Goal: Communication & Community: Answer question/provide support

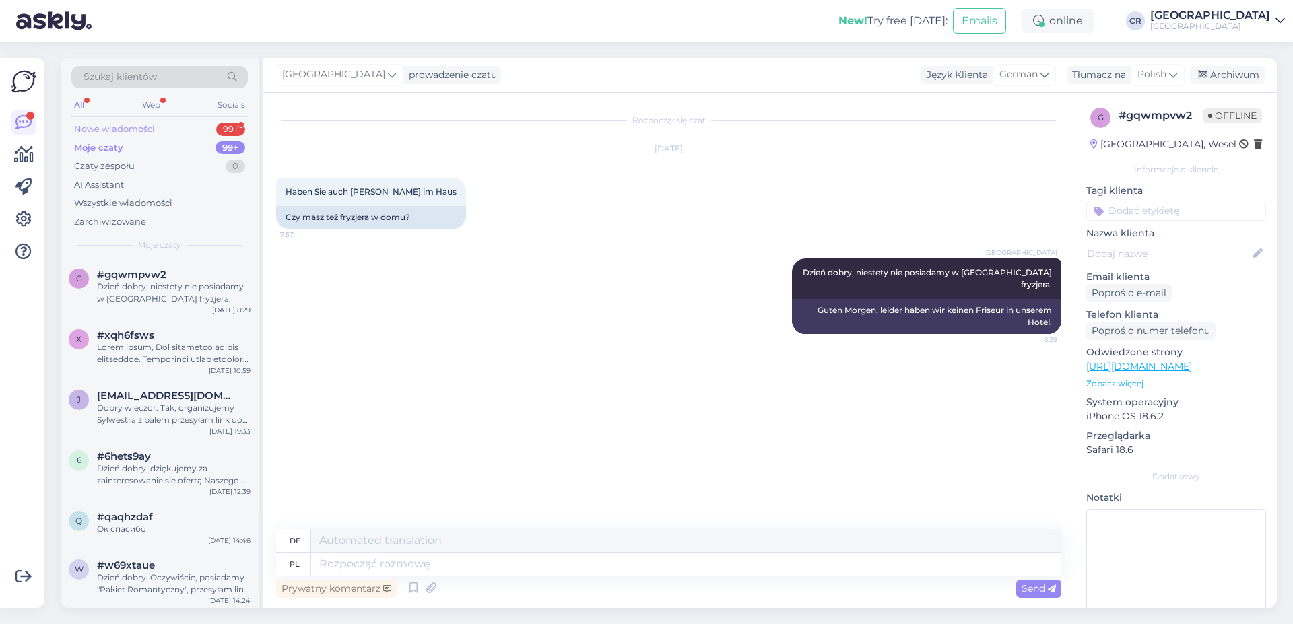
click at [181, 132] on div "Nowe wiadomości 99+" at bounding box center [159, 129] width 176 height 19
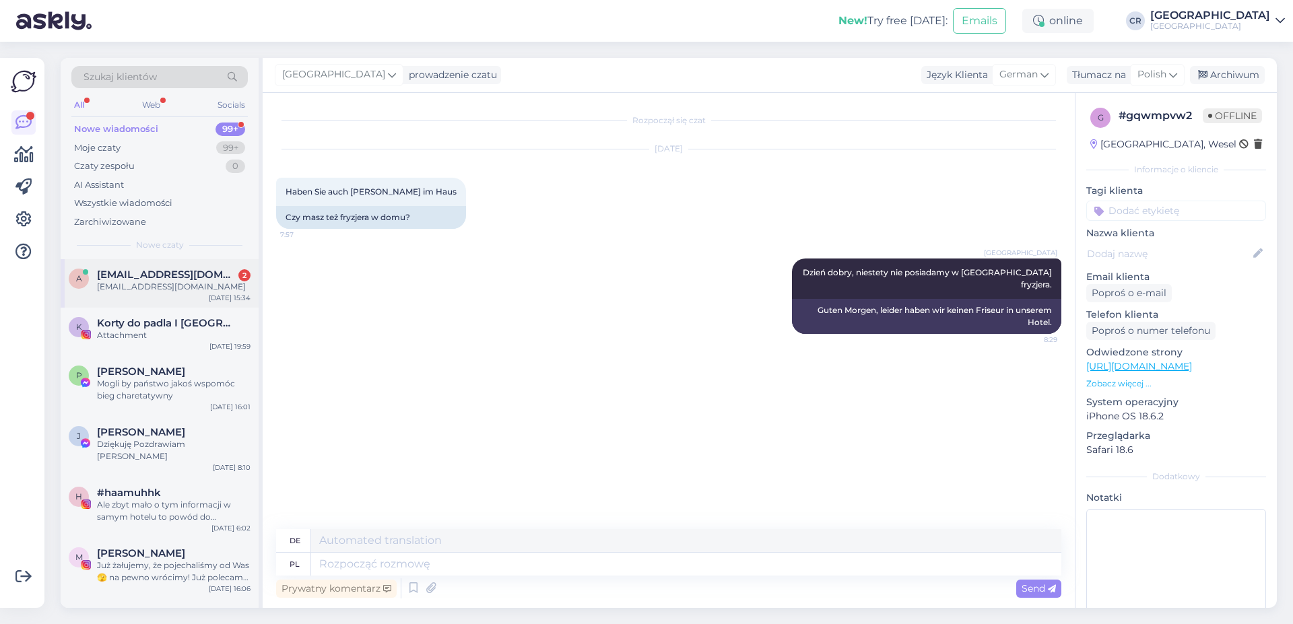
click at [149, 289] on div "[EMAIL_ADDRESS][DOMAIN_NAME]" at bounding box center [173, 287] width 153 height 12
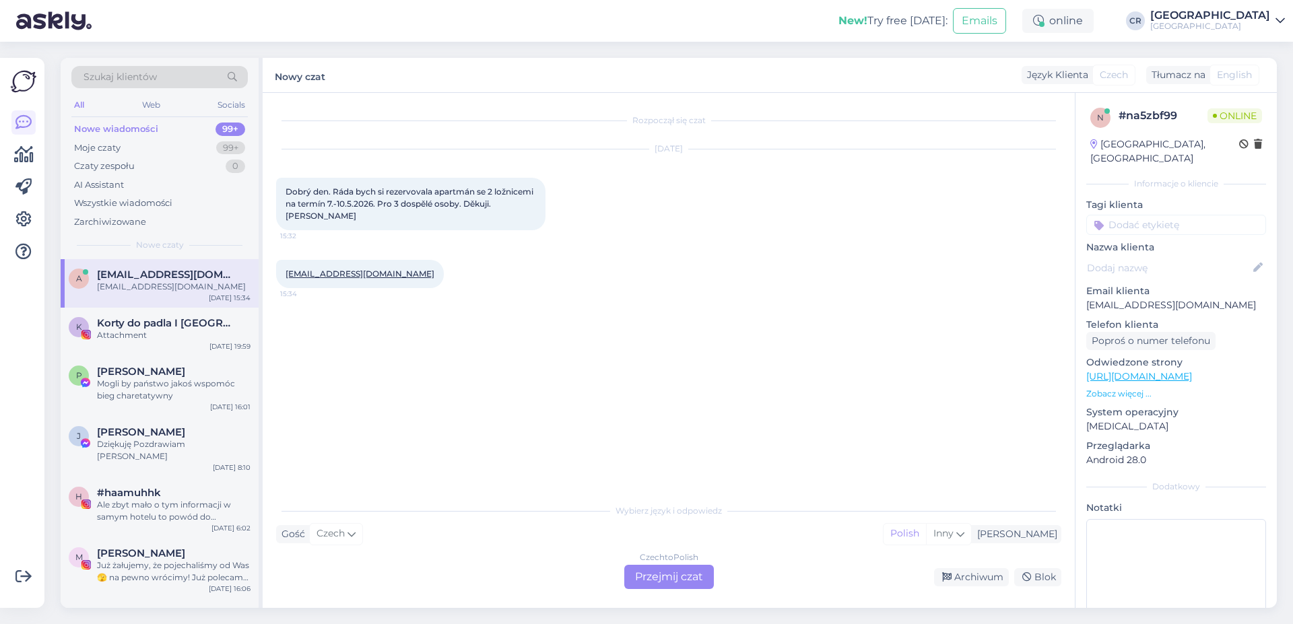
click at [648, 565] on div "Czech to Polish Przejmij czat" at bounding box center [669, 577] width 90 height 24
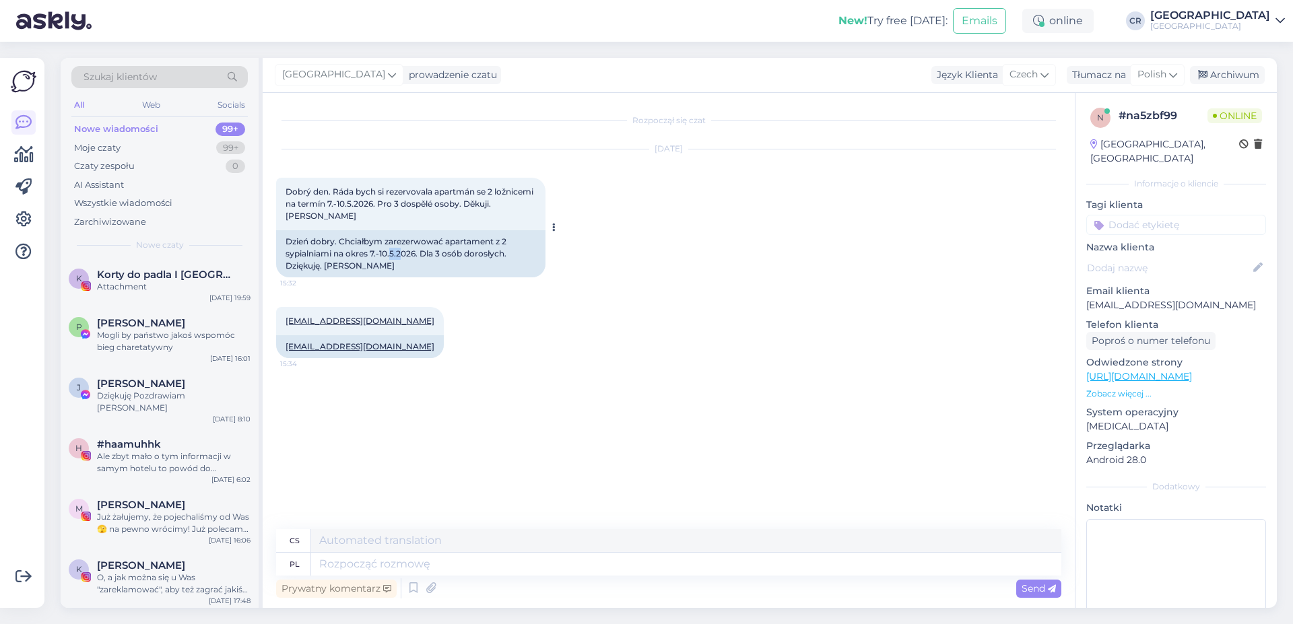
drag, startPoint x: 392, startPoint y: 257, endPoint x: 401, endPoint y: 257, distance: 8.8
click at [401, 257] on div "Dzień dobry. Chciałbym zarezerwować apartament z 2 sypialniami na okres 7.-10.5…" at bounding box center [410, 253] width 269 height 47
click at [405, 255] on div "Dzień dobry. Chciałbym zarezerwować apartament z 2 sypialniami na okres 7.-10.5…" at bounding box center [410, 253] width 269 height 47
drag, startPoint x: 396, startPoint y: 256, endPoint x: 423, endPoint y: 250, distance: 28.1
click at [423, 250] on div "Dzień dobry. Chciałbym zarezerwować apartament z 2 sypialniami na okres 7.-10.5…" at bounding box center [410, 253] width 269 height 47
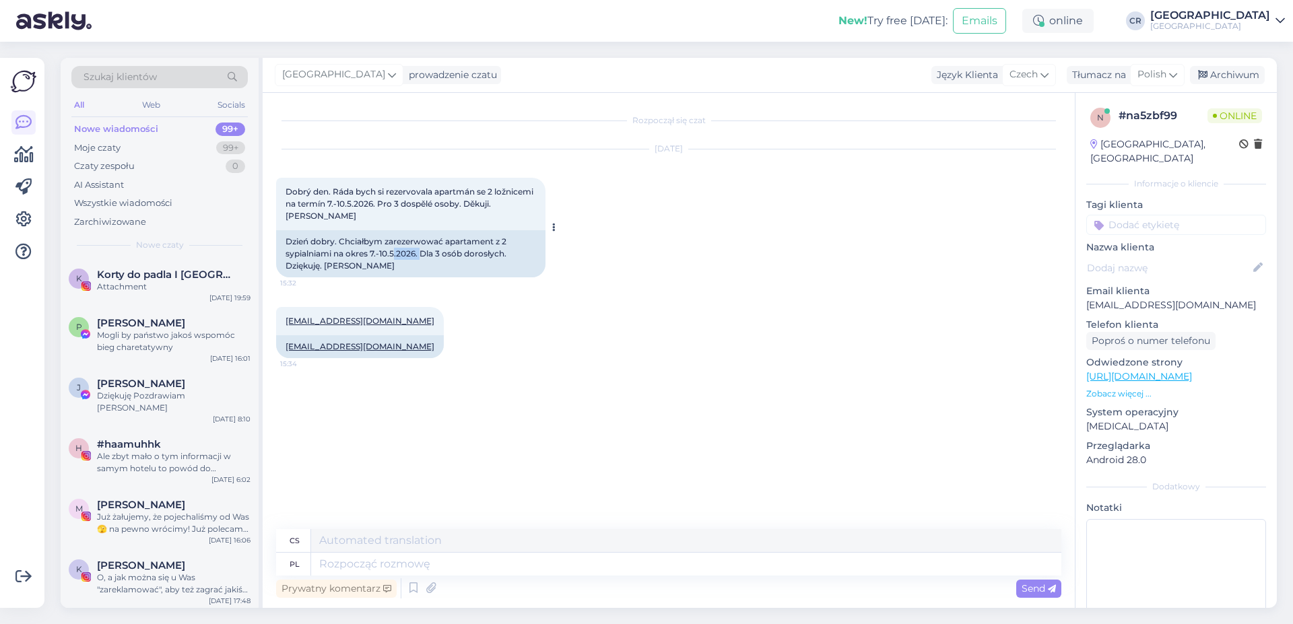
click at [423, 250] on div "Dzień dobry. Chciałbym zarezerwować apartament z 2 sypialniami na okres 7.-10.5…" at bounding box center [410, 253] width 269 height 47
click at [348, 533] on textarea at bounding box center [686, 540] width 750 height 23
click at [356, 557] on textarea at bounding box center [686, 564] width 750 height 23
type textarea "d"
type textarea "D"
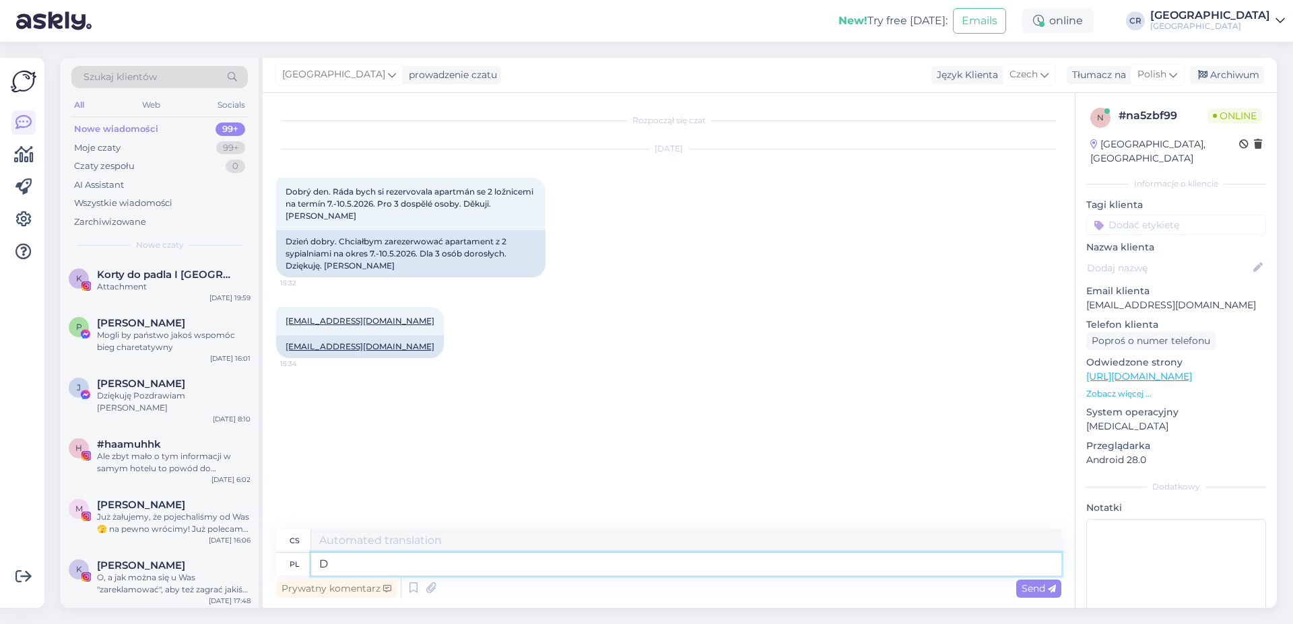
type textarea "D"
type textarea "Dzień"
type textarea "Den"
type textarea "Dzień dobry,"
type textarea "Dobré ráno,"
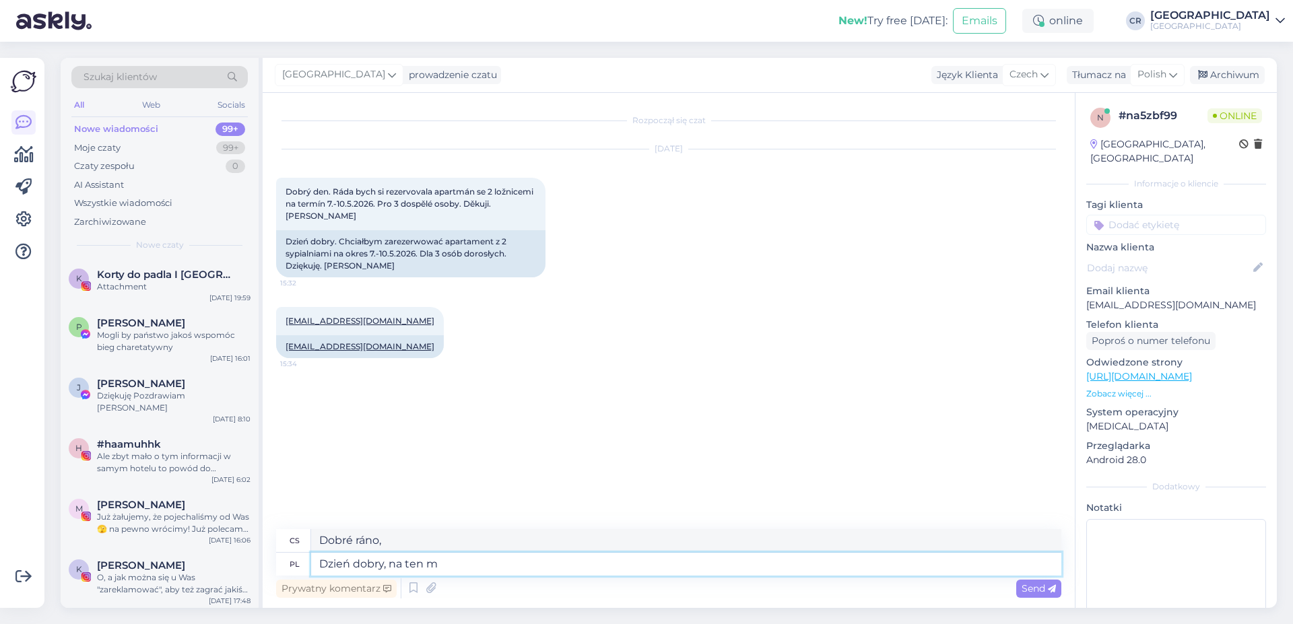
type textarea "Dzień dobry, na ten mo"
type textarea "Dobré ráno, k tomuhle"
type textarea "Dzień dobry, na ten moment n"
type textarea "Dobré ráno, prozatím"
type textarea "Dzień dobry, na ten moment nie"
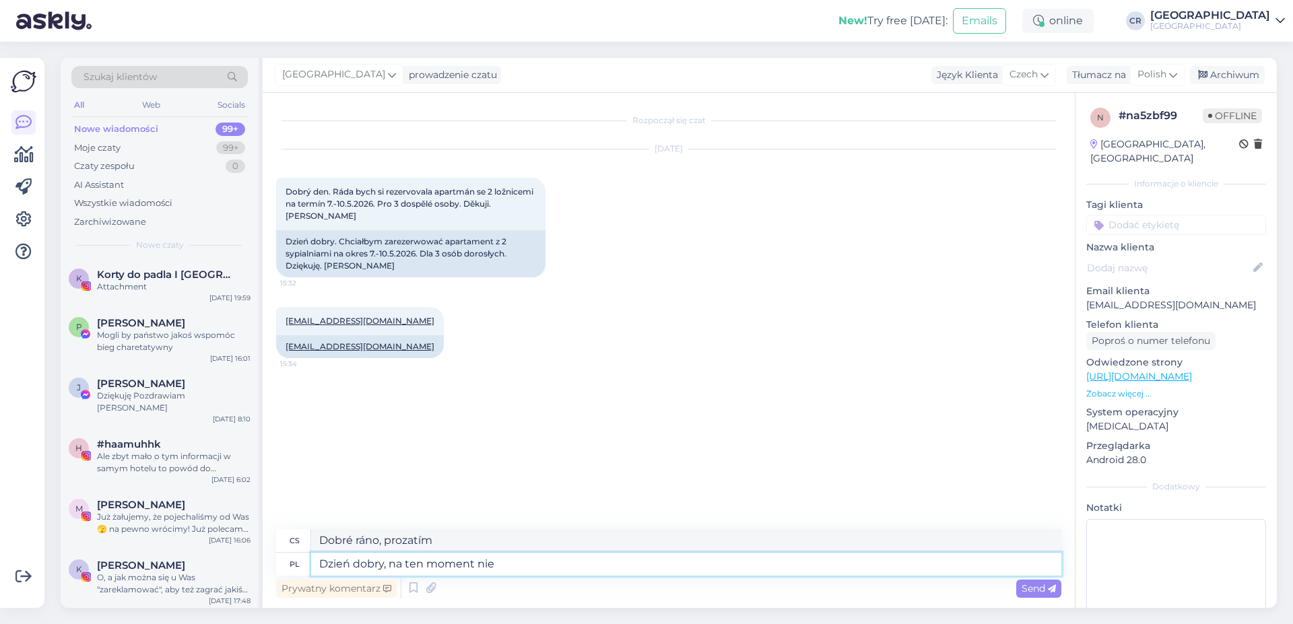
type textarea "Dobré ráno, momentálně ne."
type textarea "Dzień dobry, na ten moment nie posiadamy j"
type textarea "Dobré ráno, momentálně nemáme"
type textarea "Dzień dobry, na ten moment nie posiadamy jeszcze"
type textarea "Dobré ráno, momentálně nemáme žádné"
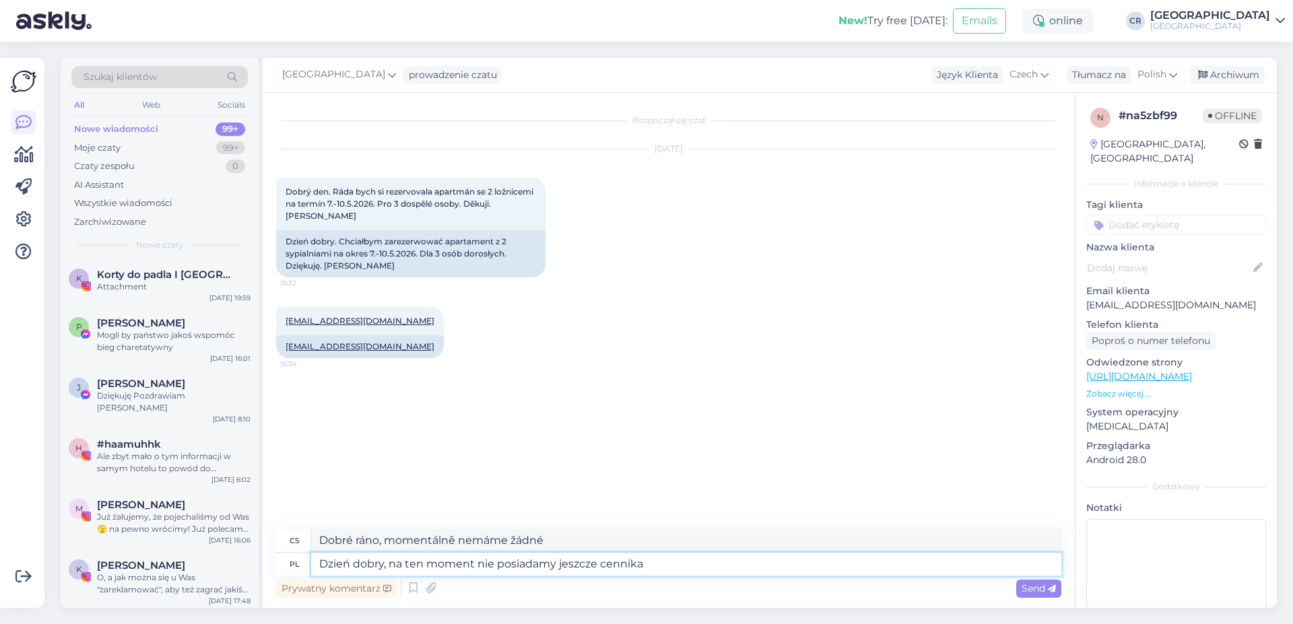
type textarea "Dzień dobry, na ten moment nie posiadamy jeszcze cennika"
type textarea "Dobré ráno, momentálně ještě nemáme ceník."
type textarea "Dzień dobry, na ten moment nie posiadamy jeszcze cennika na"
type textarea "Dobré ráno, momentálně nemáme ceník pro"
type textarea "Dzień dobry, na ten moment nie posiadamy jeszcze cennika na pobyty w"
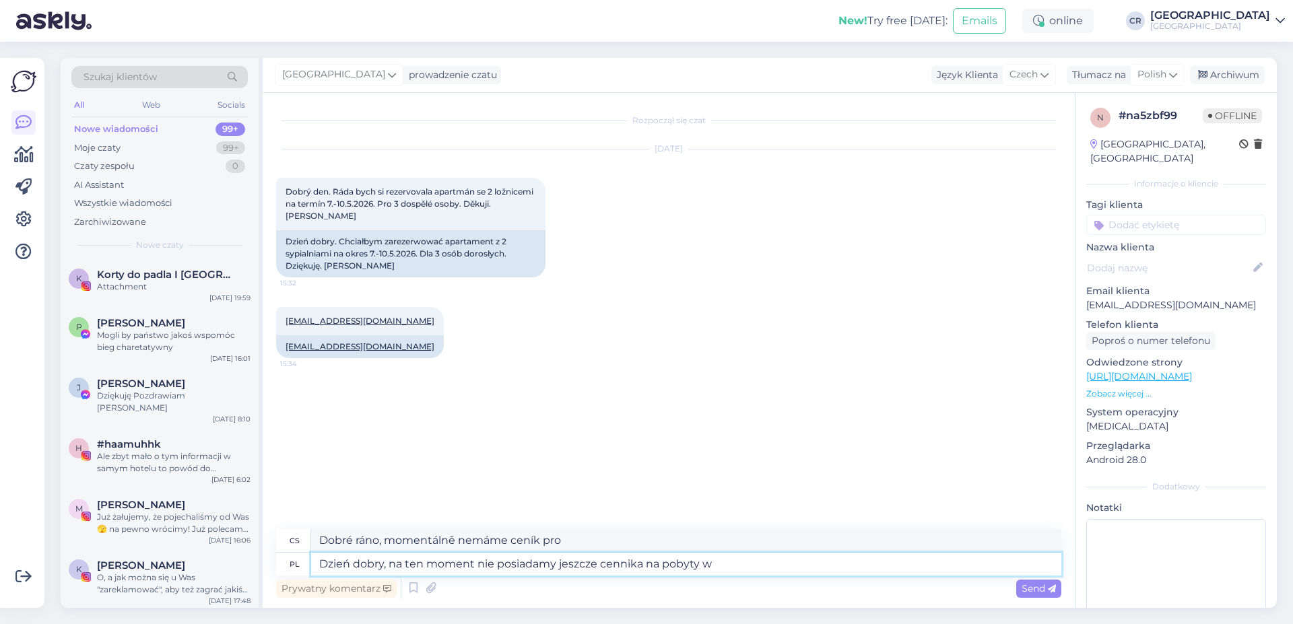
type textarea "Dobré ráno, momentálně nemáme ceník pobytů."
type textarea "Dzień dobry, na ten moment nie posiadamy jeszcze cennika na pobyty w"
type textarea "Dobré ráno, momentálně nemáme ceník pobytů v"
type textarea "Dzień dobry, na ten moment nie posiadamy jeszcze cennika na pobyty w przyszłym …"
type textarea "Dobré ráno, v tuto chvíli nemáme ceník pobytů na příští rok."
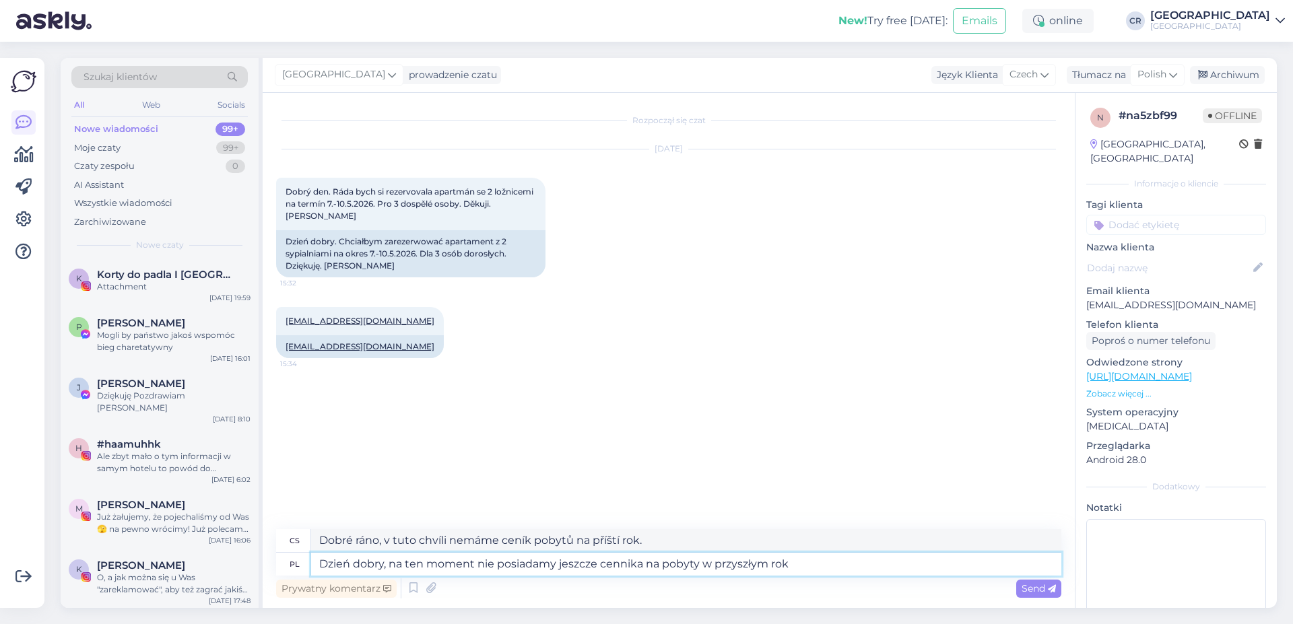
type textarea "Dzień dobry, na ten moment nie posiadamy jeszcze cennika na pobyty w przyszłym …"
type textarea "Dobré ráno, momentálně nemáme ceník pobytů na příští rok."
type textarea "Dzień dobry, na ten moment nie posiadamy jeszcze cennika na pobyty w przyszłym …"
click at [1022, 592] on span "Send" at bounding box center [1038, 588] width 34 height 12
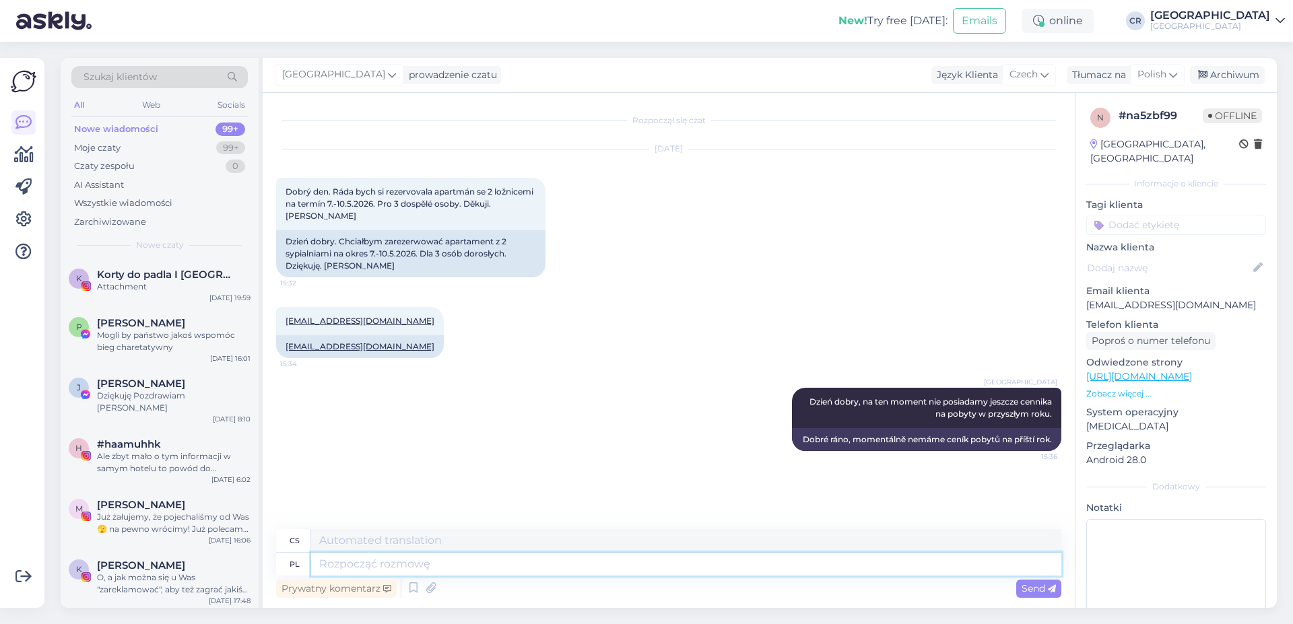
click at [383, 568] on textarea at bounding box center [686, 564] width 750 height 23
type textarea "W"
type textarea "V"
type textarea "W momencie"
type textarea "Momentálně"
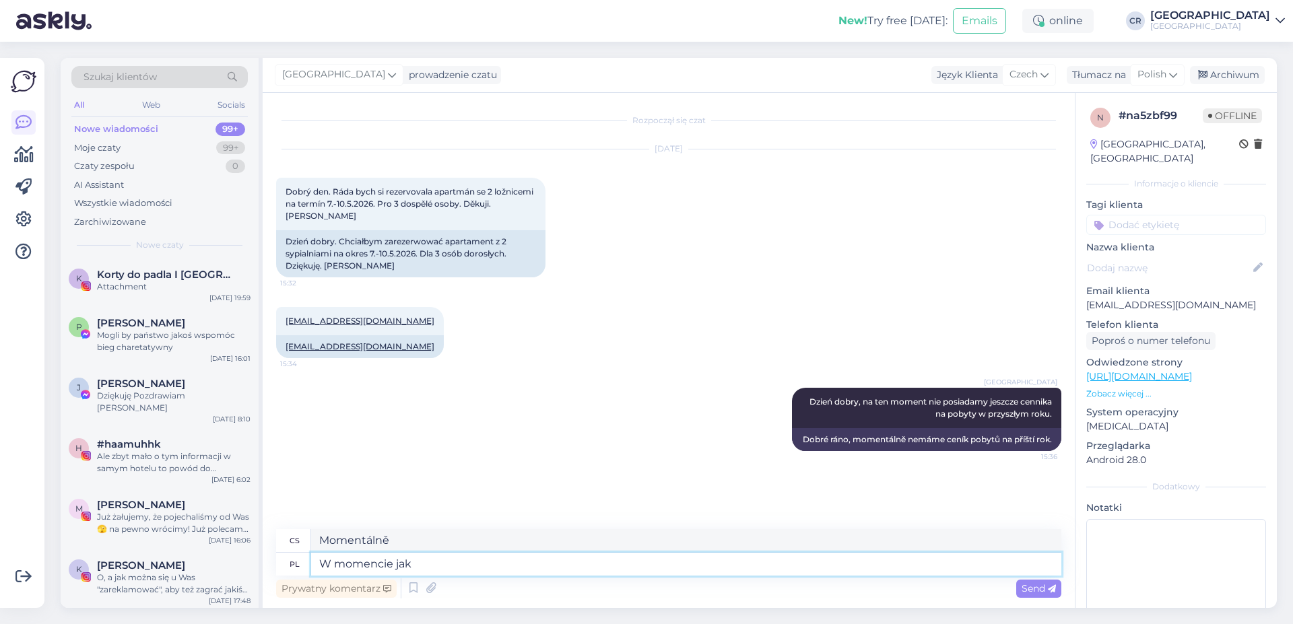
type textarea "W momencie jak"
type textarea "V okamžiku, kdy"
type textarea "W momencie jak będziemy z"
type textarea "V okamžiku, kdy budeme"
type textarea "W momencie jak będziemy za"
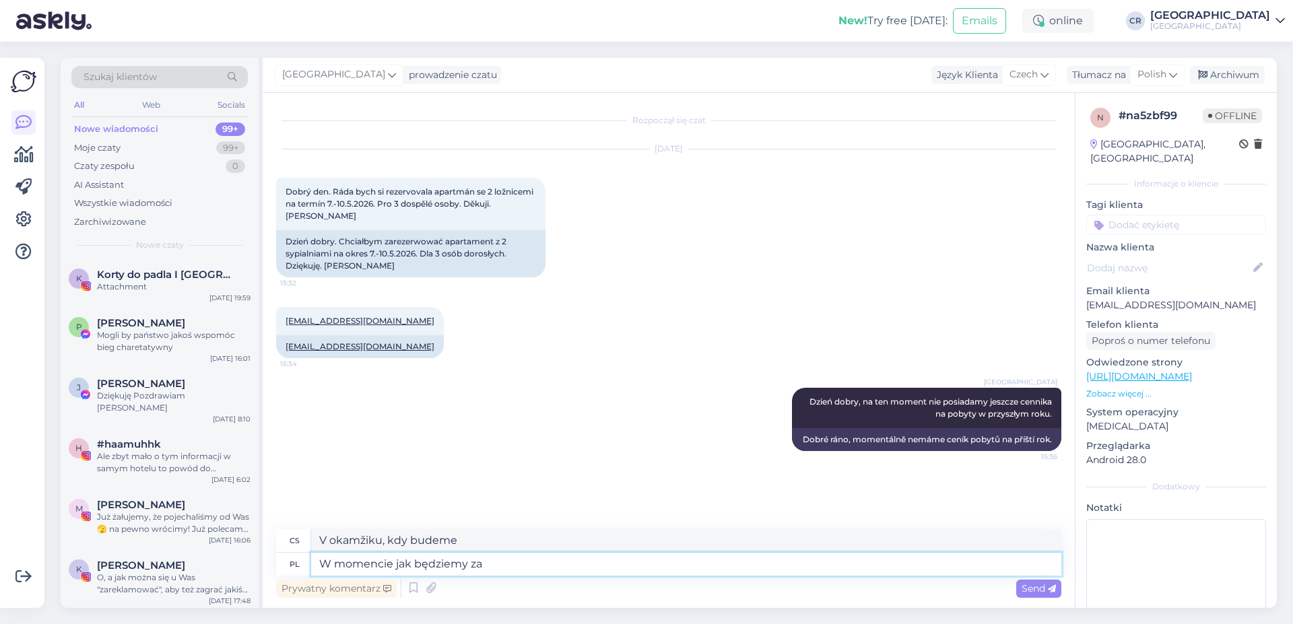
type textarea "Když jsme pozadu"
type textarea "W momencie jak będziemy zali j"
type textarea "Když míjíme"
type textarea "W momencie jak będziemy zali już"
type textarea "Až skončíme,"
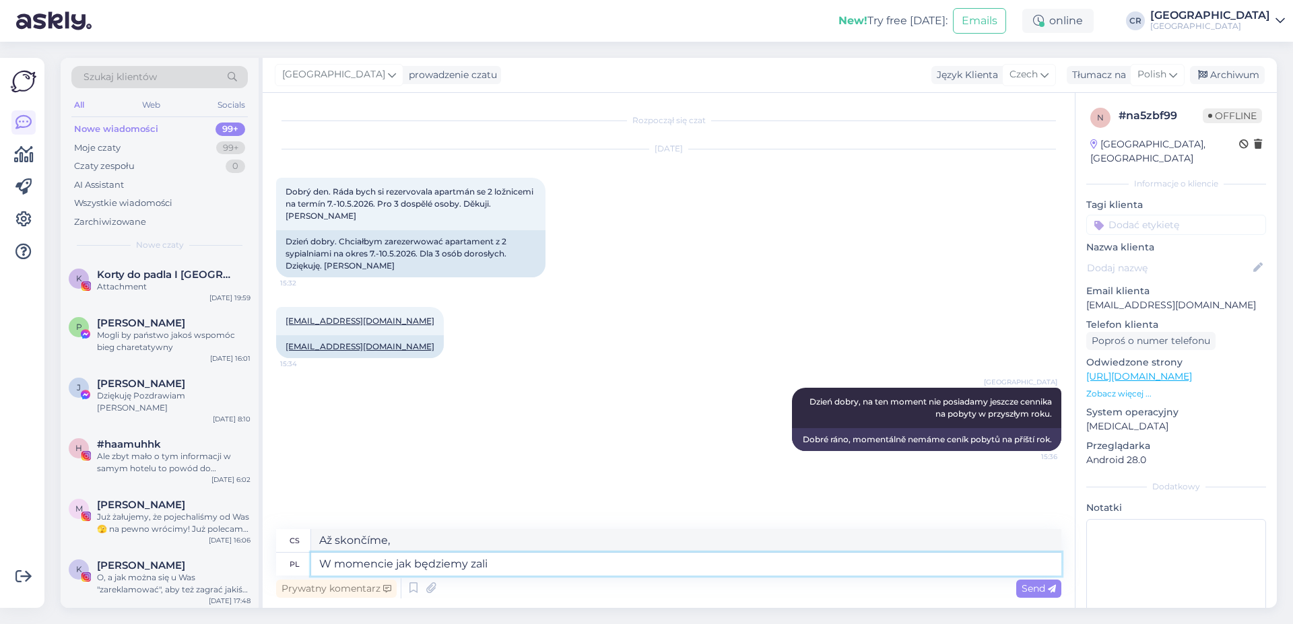
type textarea "W momencie jak będziemy zali"
type textarea "Když míjíme"
type textarea "W momencie jak będziemy znali ju"
type textarea "V okamžiku, kdy víme"
type textarea "W momencie jak będziemy znali już ce"
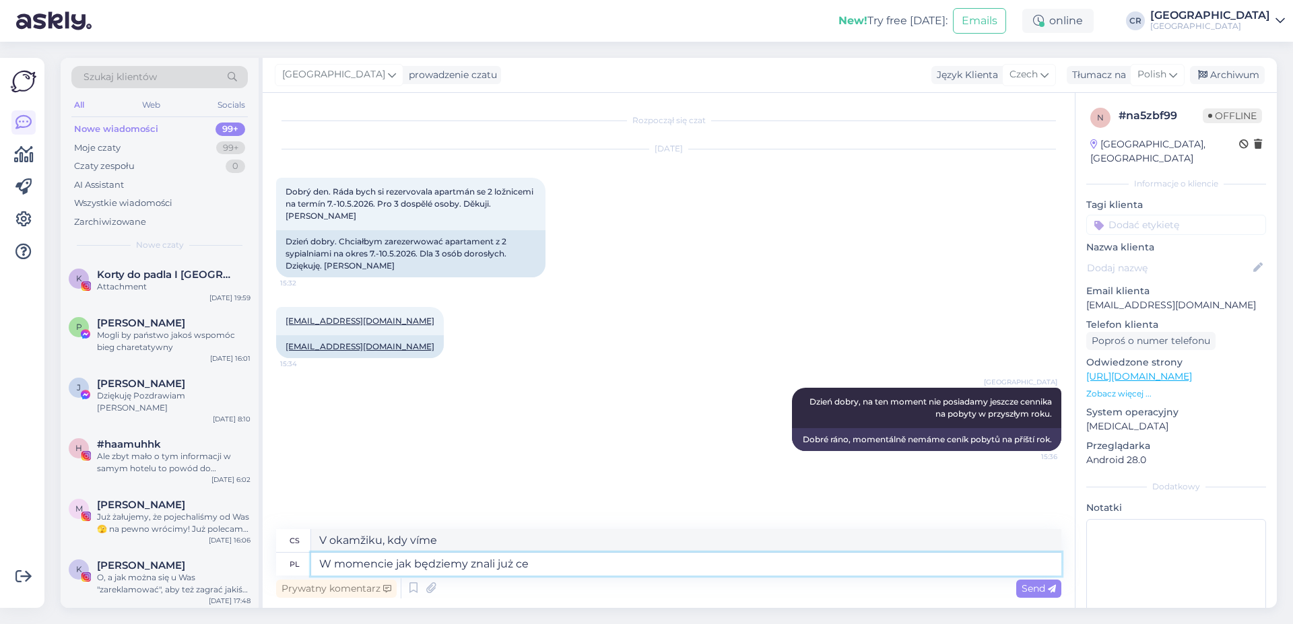
type textarea "Když už víme"
type textarea "W momencie jak będziemy znali już ceny t"
type textarea "Jakmile budeme znát ceny"
type textarea "W momencie jak będziemy znali już ceny to mo"
type textarea "Jakmile budeme znát ceny,"
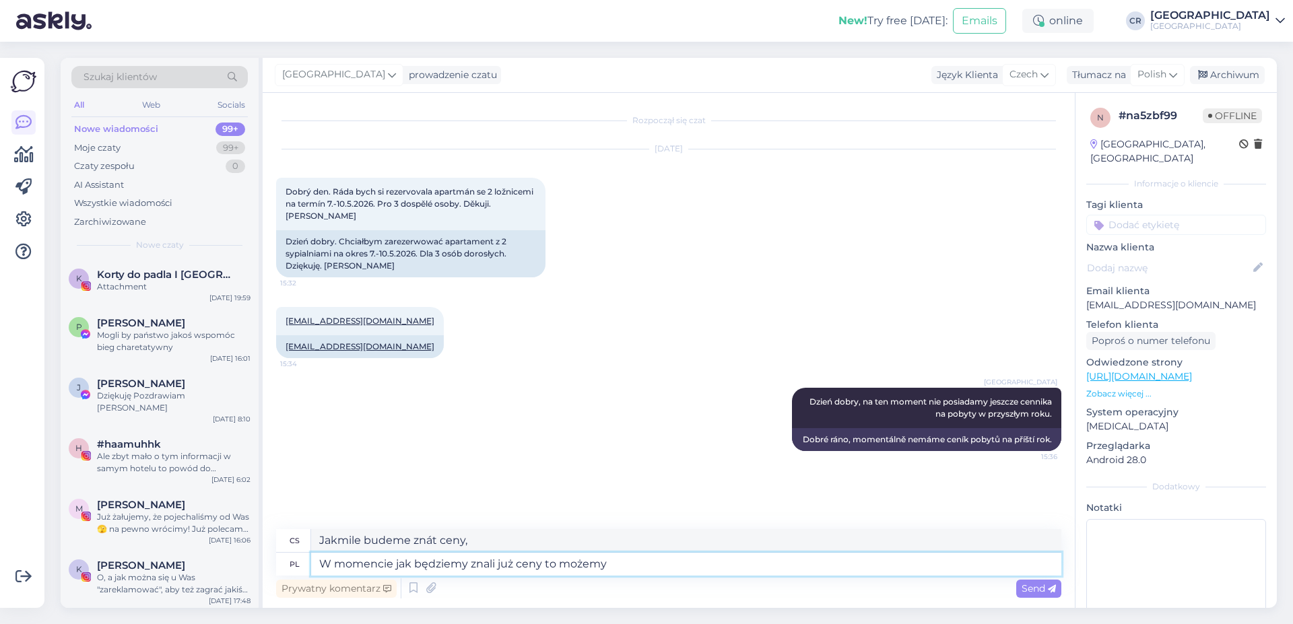
type textarea "W momencie jak będziemy znali już ceny to możemy p"
type textarea "Jakmile budeme znát ceny, můžeme"
type textarea "W momencie jak będziemy znali już ceny to możemy przesła"
type textarea "Jakmile budeme znát ceny, můžeme pokračovat."
type textarea "W momencie jak będziemy znali już ceny to możemy przesła"
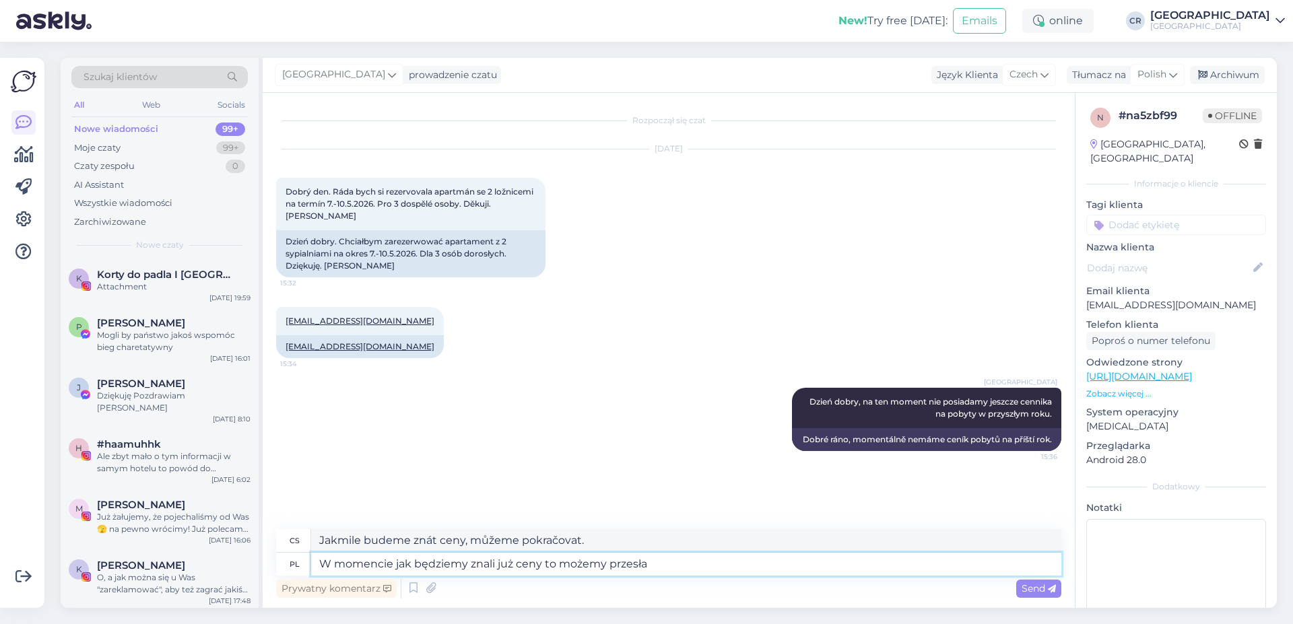
type textarea "Jakmile budeme znát ceny, můžeme vám je poslat."
type textarea "W momencie jak będziemy znali już ceny to możemy przesłać"
type textarea "Jakmile budeme znát ceny, můžeme je poslat."
type textarea "W momencie jak będziemy znali już ceny to możemy przesłać Państwu o"
type textarea "Jakmile budeme znát ceny, můžeme vám je poslat."
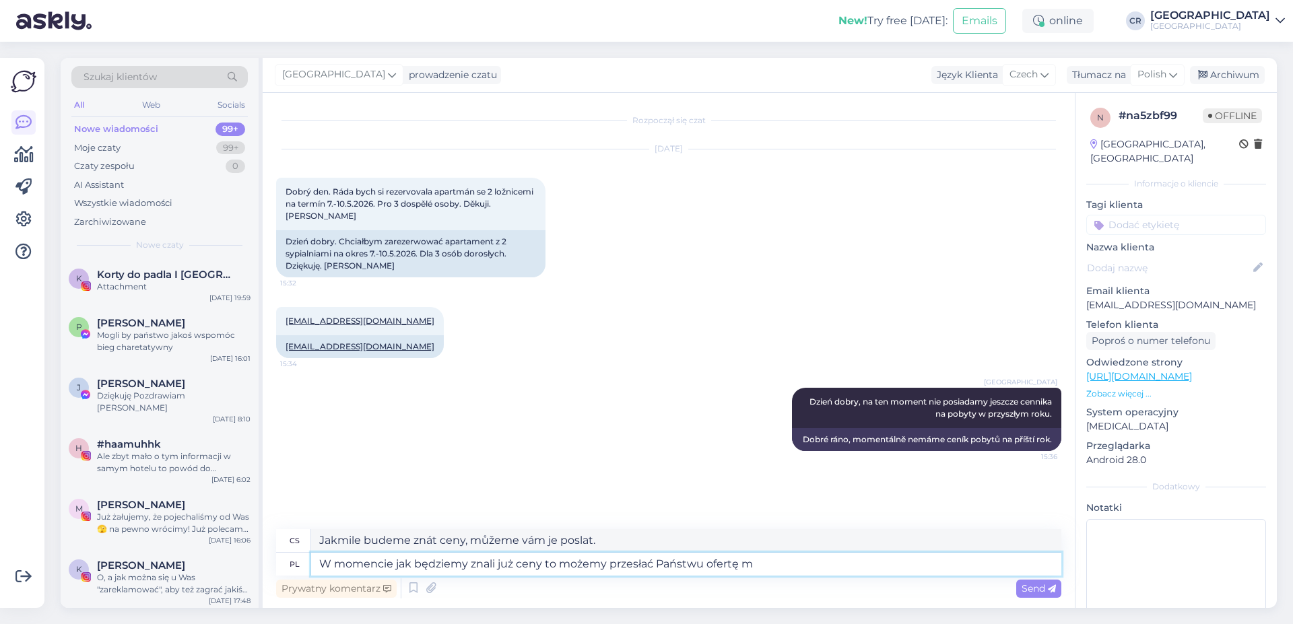
type textarea "W momencie jak będziemy znali już ceny to możemy przesłać Państwu ofertę ma"
type textarea "Jakmile budeme znát ceny, můžeme vám zaslat nabídku."
type textarea "W momencie jak będziemy znali już ceny to możemy przesłać Państwu ofertę na mai…"
type textarea "Jakmile budeme znát ceny, můžeme vám zaslat nabídku e-mailem."
type textarea "W momencie jak będziemy znali już ceny to możemy przesłać Państwu ofertę na mai…"
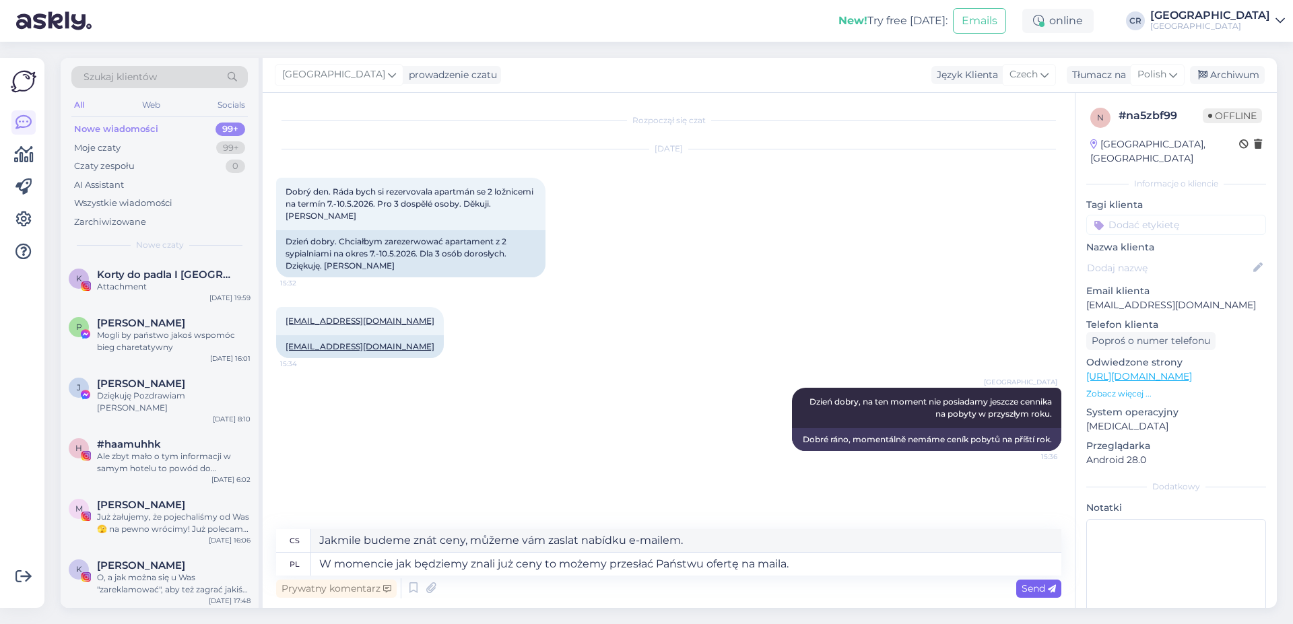
click at [1029, 588] on span "Send" at bounding box center [1038, 588] width 34 height 12
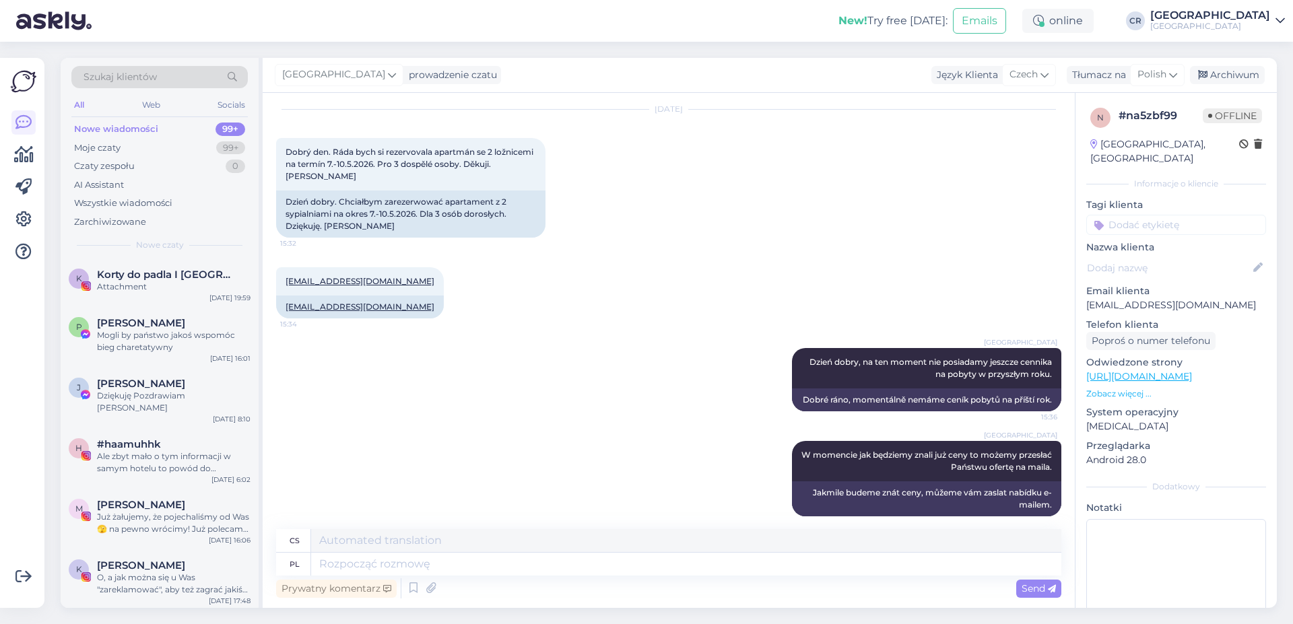
scroll to position [66, 0]
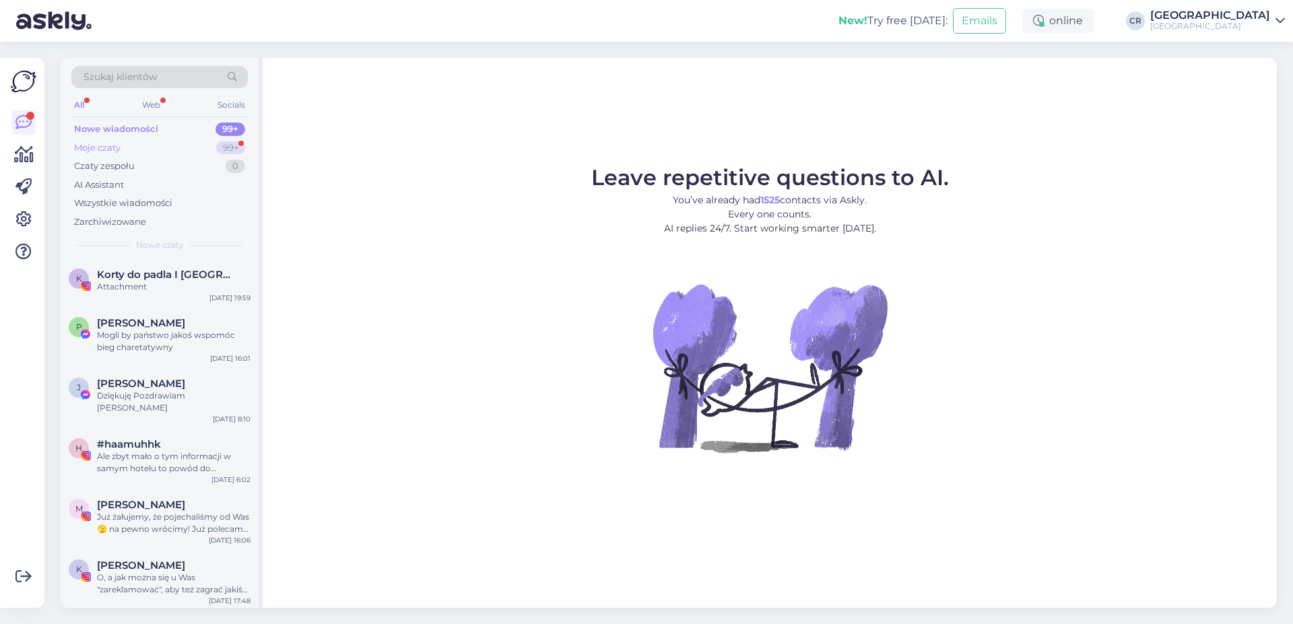
click at [169, 151] on div "Moje czaty 99+" at bounding box center [159, 148] width 176 height 19
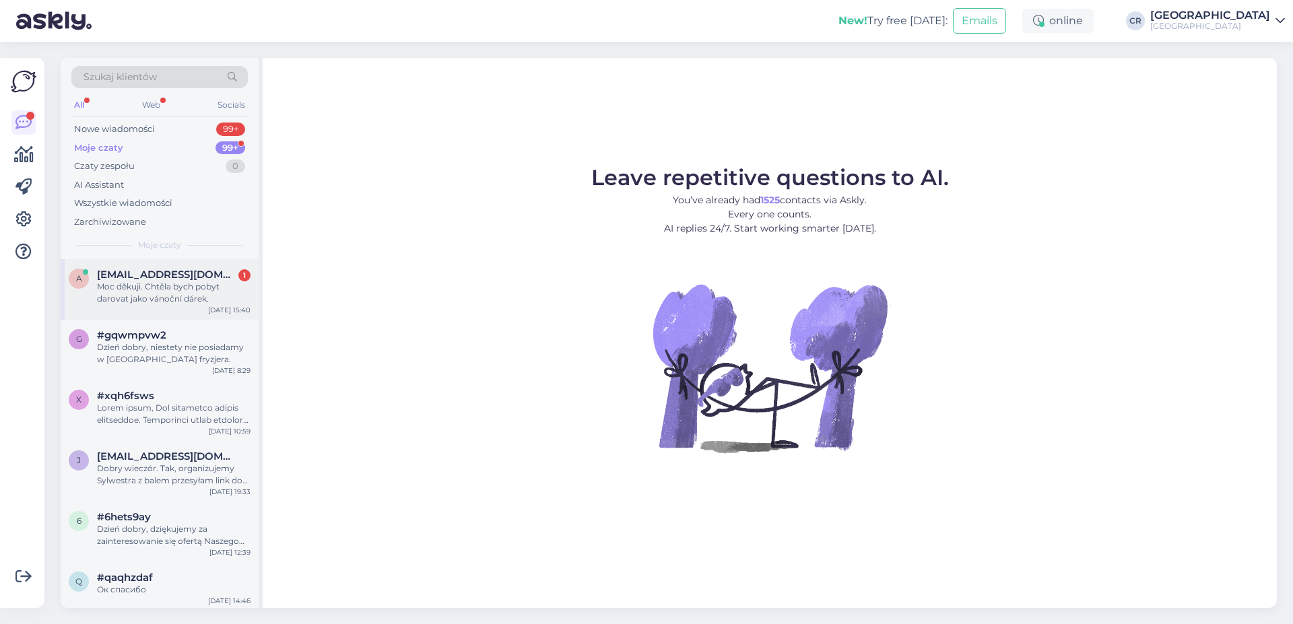
click at [177, 275] on span "[EMAIL_ADDRESS][DOMAIN_NAME]" at bounding box center [167, 275] width 140 height 12
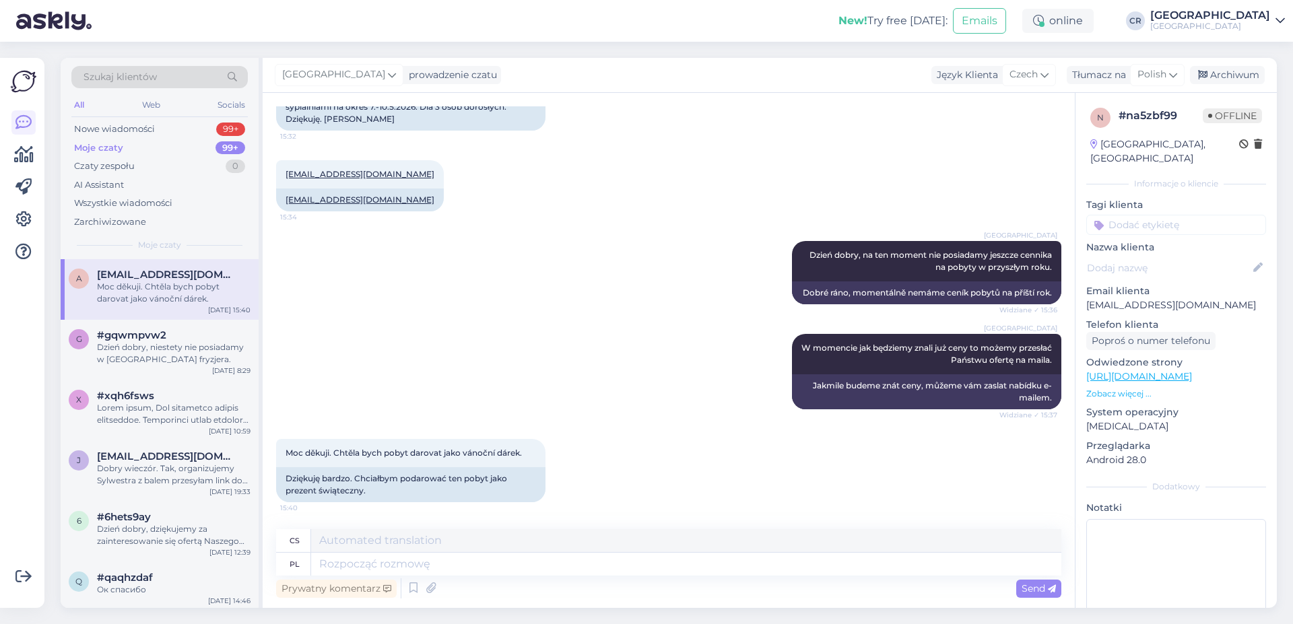
scroll to position [159, 0]
click at [413, 563] on textarea at bounding box center [686, 564] width 750 height 23
type textarea "Jeśli"
type textarea "Li"
type textarea "J"
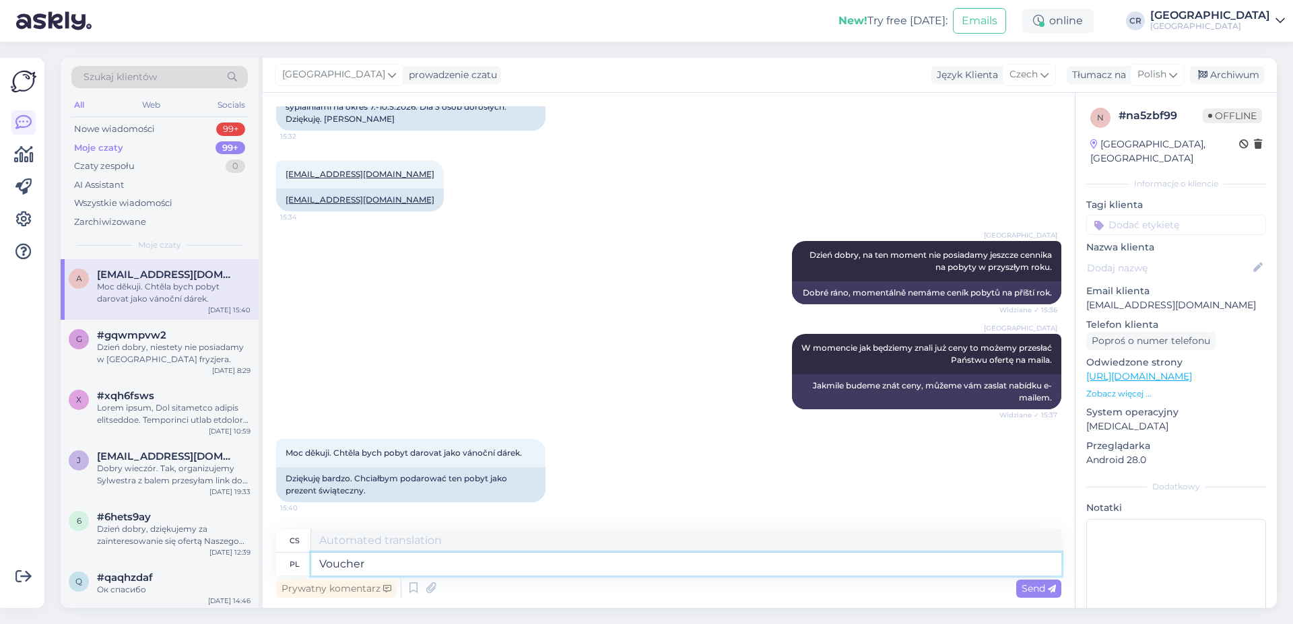
type textarea "Voucher"
type textarea "Poukaz"
type textarea "Voucher prezentowy"
type textarea "Dárkový poukaz"
type textarea "Voucher prezentowy jest u"
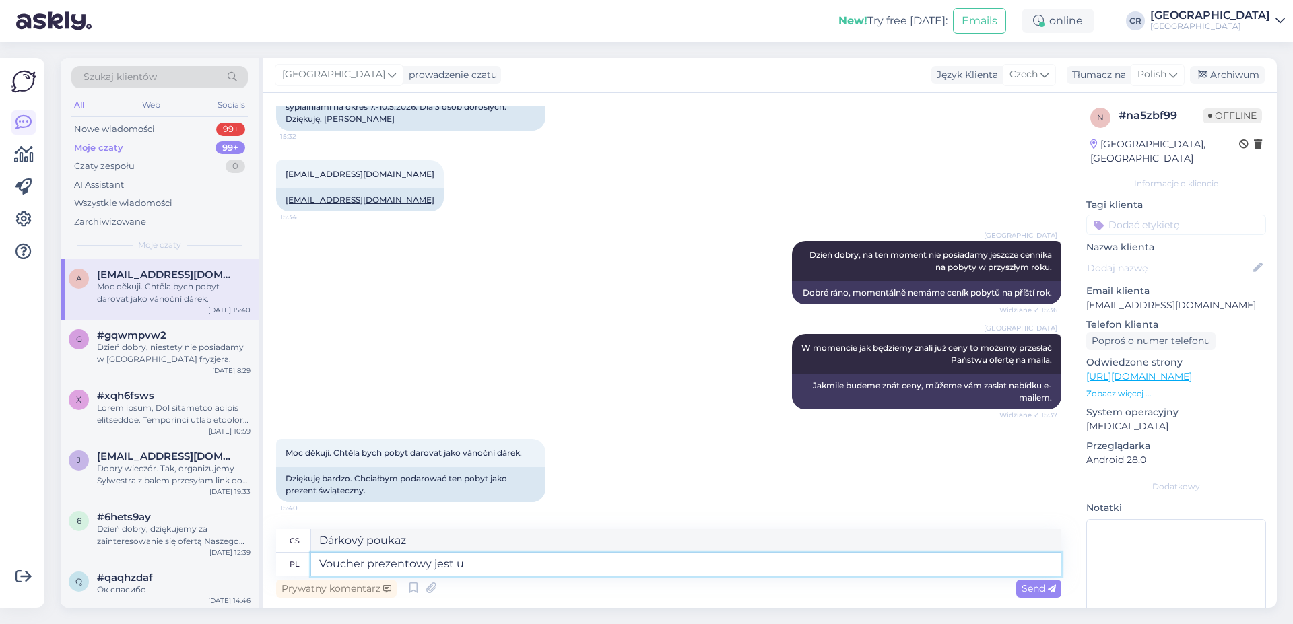
type textarea "Dárkový poukaz je"
type textarea "Voucher prezentowy jest u n"
type textarea "Dárkový poukaz je k dispozici na"
type textarea "Voucher prezentowy jest u Nas w"
type textarea "Dárkový poukaz je k dispozici u nás"
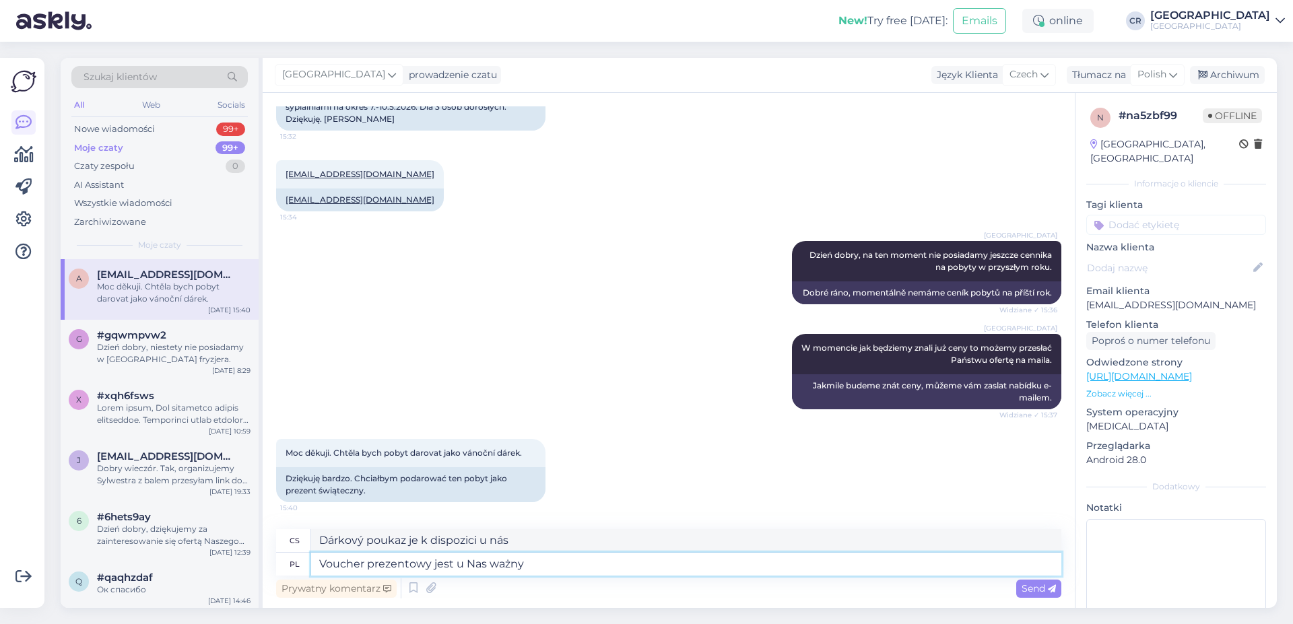
type textarea "Voucher prezentowy jest u Nas ważny"
type textarea "Dárkový poukaz je u nás platný"
type textarea "Voucher prezentowy jest u Nas ważny przez"
type textarea "Dárkový poukaz je u nás platný pro"
type textarea "Voucher prezentowy jest u Nas ważny przez 6"
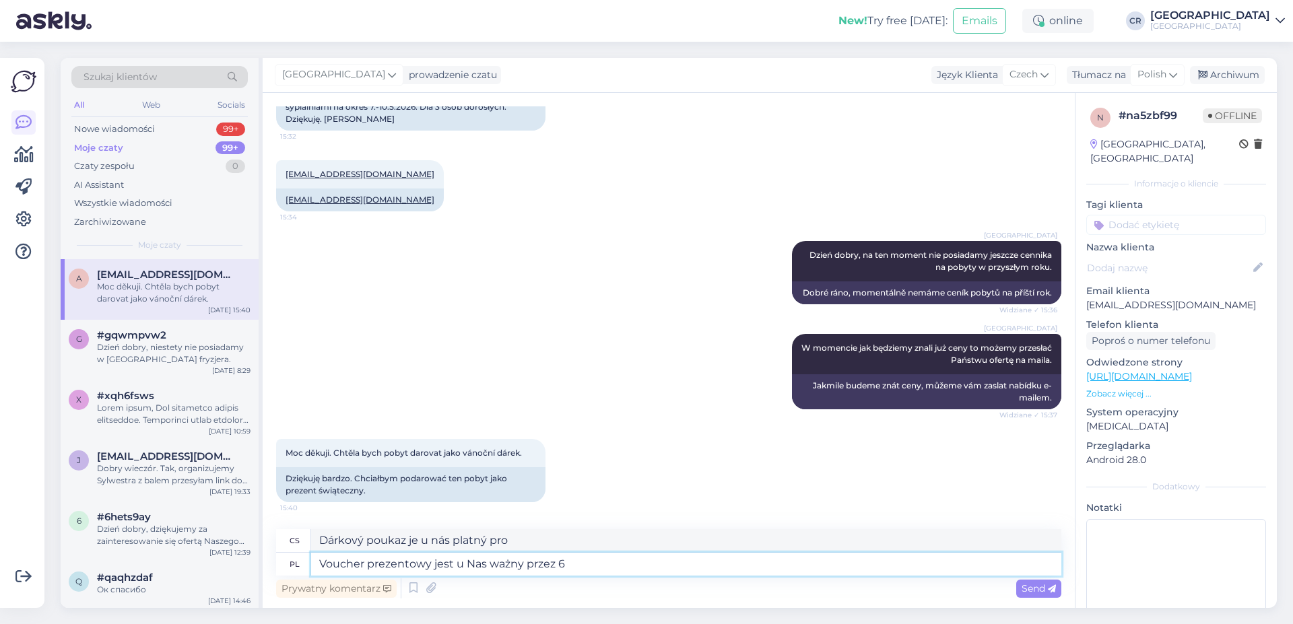
type textarea "Dárkový poukaz je platný 6 měsíců"
type textarea "Voucher prezentowy jest u Nas ważny przez 6 miesięcy od d"
type textarea "Dárkový poukaz je platný 6 měsíců od"
type textarea "Voucher prezentowy jest u Nas ważny przez 6 miesięcy od daty"
type textarea "Dárkový poukaz je platný 6 měsíců od data zakoupení."
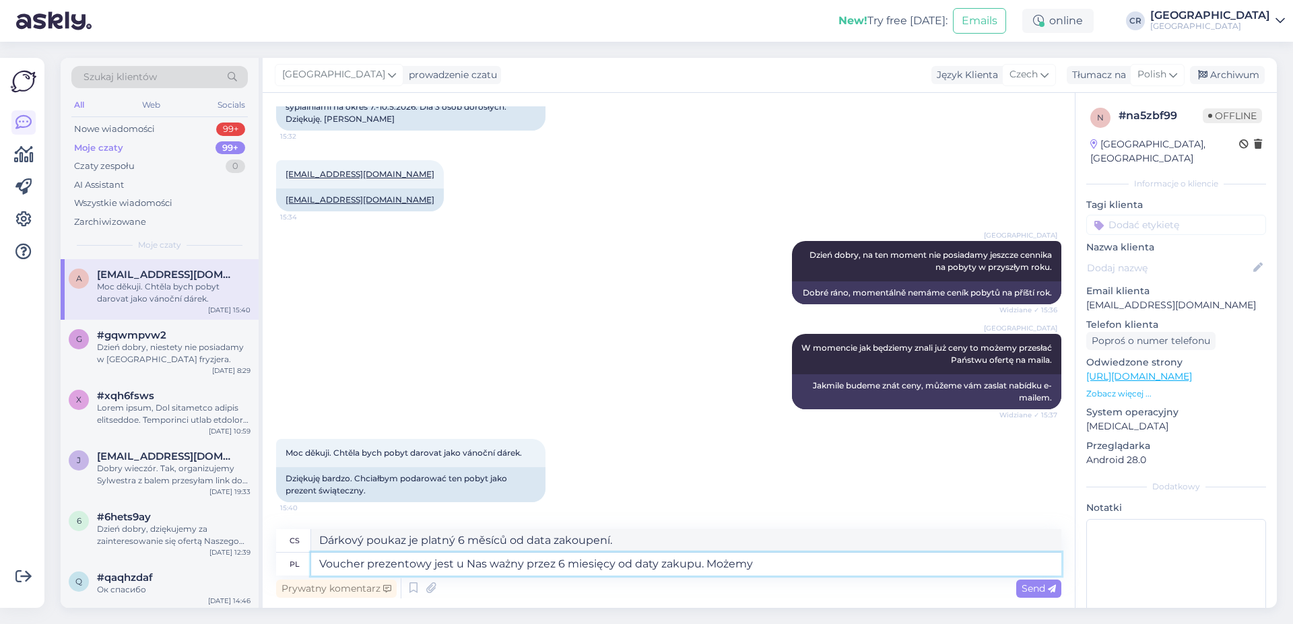
type textarea "Voucher prezentowy jest u Nas ważny przez 6 miesięcy od daty zakupu. Możemy"
type textarea "Dárkový poukaz je platný 6 měsíců od data zakoupení. Můžeme"
type textarea "Voucher prezentowy jest u Nas ważny przez 6 miesięcy od daty zakupu. Możemy go …"
type textarea "Dárkový poukaz je platný 6 měsíců od data zakoupení. Můžeme ho pro vás zařídit."
type textarea "Voucher prezentowy jest u Nas ważny przez 6 miesięcy od daty zakupu. Możemy go …"
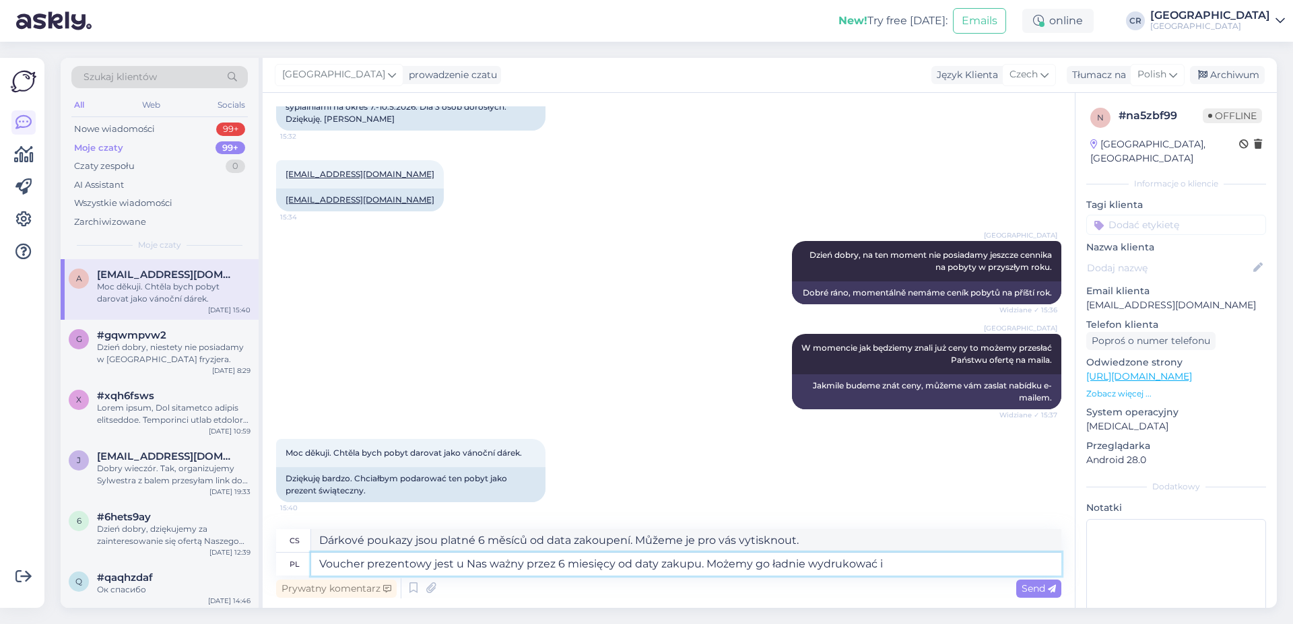
type textarea "Dárkový poukaz je platný 6 měsíců od data zakoupení. Můžeme vám ho vytisknout a"
type textarea "Voucher prezentowy jest u Nas ważny przez 6 miesięcy od daty zakupu. Możemy go …"
type textarea "Dárkové poukazy jsou platné 6 měsíců od data zakoupení. Můžeme vám je vytisknou…"
type textarea "Voucher prezentowy jest u Nas ważny przez 6 miesięcy od daty zakupu. Możemy go …"
type textarea "Dárkové poukazy jsou platné 6 měsíců od data zakoupení. Můžeme je vytisknout a …"
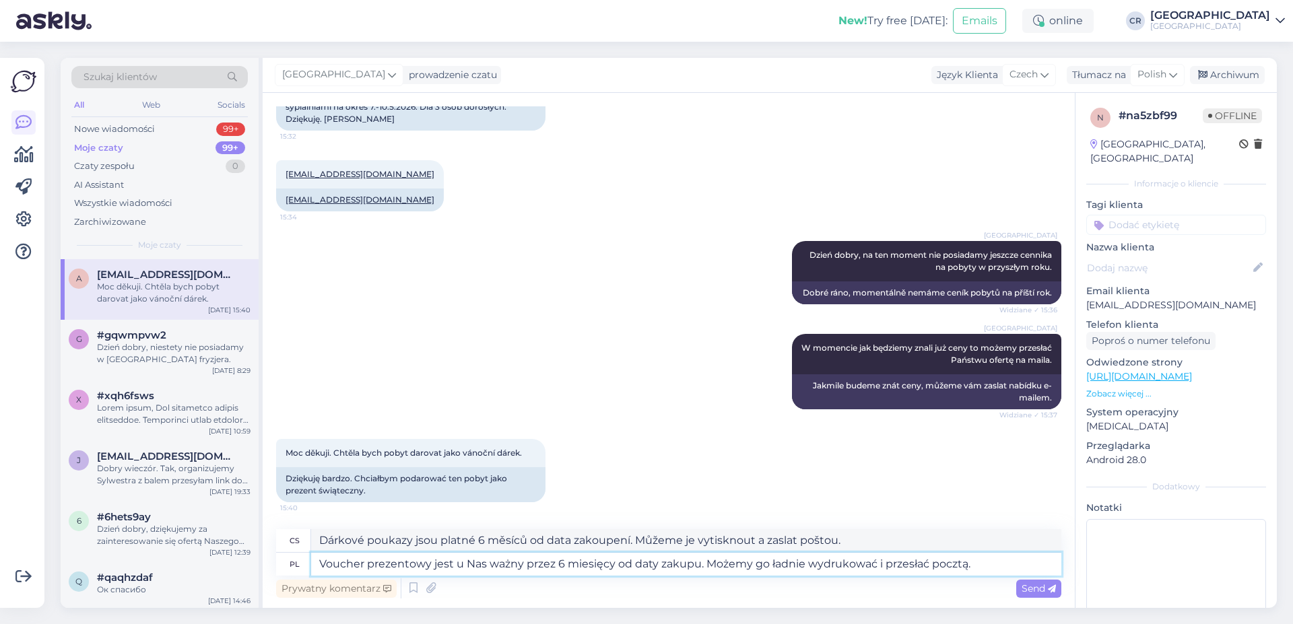
type textarea "Voucher prezentowy jest u Nas ważny przez 6 miesięcy od daty zakupu. Możemy go …"
type textarea "Nabízíme dárkový poukaz platný 6 měsíců od data zakoupení. Můžeme vám ho vytisk…"
type textarea "Voucher prezentowy jest u Nas ważny przez 6 miesięcy od daty zakupu. Możemy go …"
type textarea "Dárkové poukazy jsou platné 6 měsíců od data zakoupení. Můžeme vám je vytisknou…"
type textarea "Voucher prezentowy jest u Nas ważny przez 6 miesięcy od daty zakupu. Możemy go …"
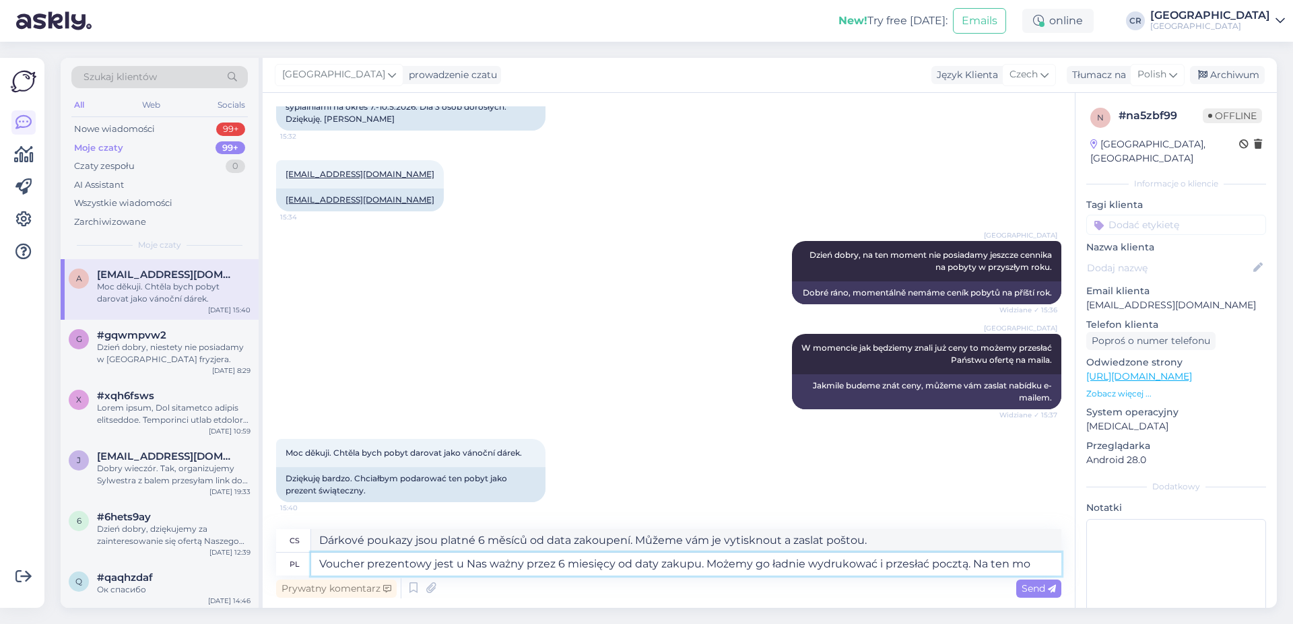
type textarea "Dárkový poukaz je platný 6 měsíců od data zakoupení. Můžeme vám ho vytisknout a…"
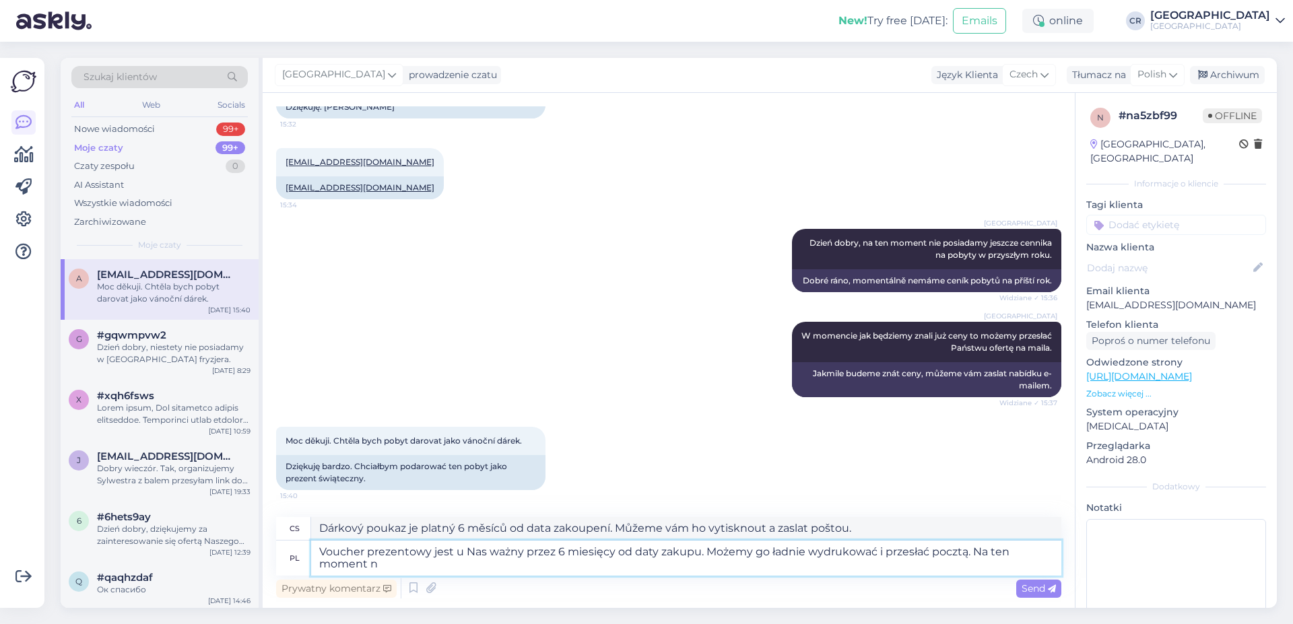
type textarea "Voucher prezentowy jest u Nas ważny przez 6 miesięcy od daty zakupu. Możemy go …"
type textarea "Dárkové poukazy jsou platné 6 měsíců od data zakoupení. Můžeme je vytisknout a …"
type textarea "Voucher prezentowy jest u Nas ważny przez 6 miesięcy od daty zakupu. Możemy go …"
type textarea "Dárkové poukazy jsou platné 6 měsíců od data zakoupení. Můžeme je vytisknout a …"
type textarea "Voucher prezentowy jest u Nas ważny przez 6 miesięcy od daty zakupu. Możemy go …"
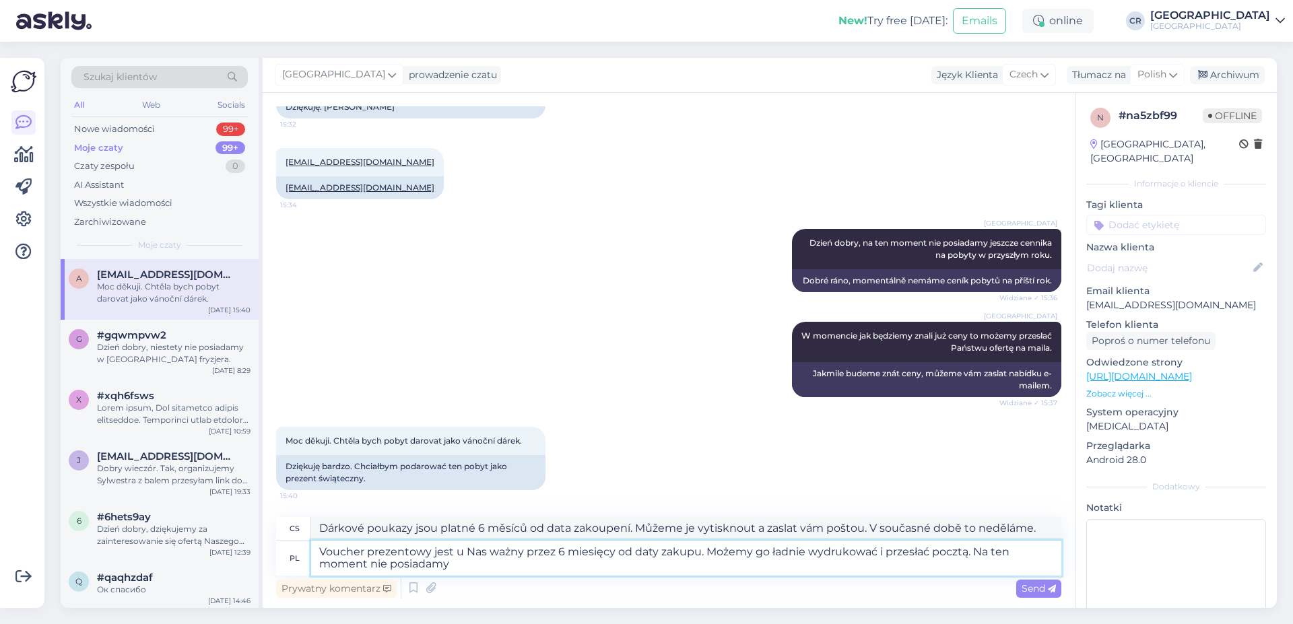
type textarea "Dárkové poukazy jsou platné 6 měsíců od data zakoupení. Můžeme je vytisknout a …"
type textarea "Voucher prezentowy jest u Nas ważny przez 6 miesięcy od daty zakupu. Możemy go …"
type textarea "Dárkové poukazy jsou platné 6 měsíců od data zakoupení. Můžeme je vytisknout a …"
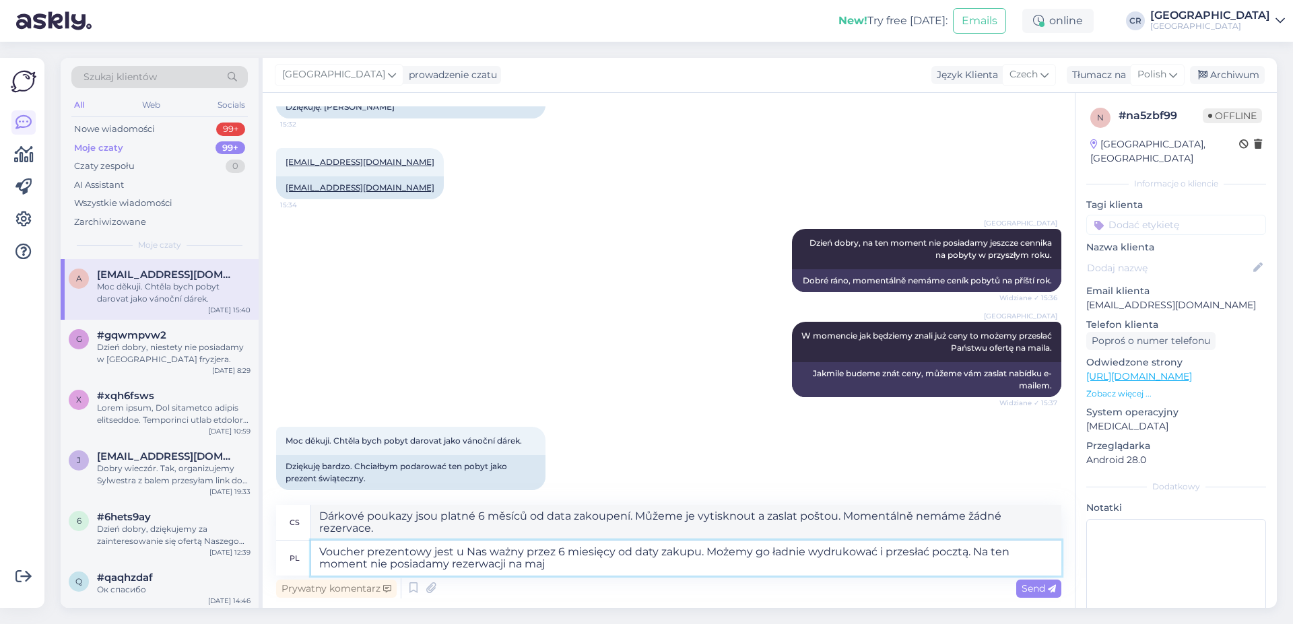
type textarea "Voucher prezentowy jest u Nas ważny przez 6 miesięcy od daty zakupu. Możemy go …"
type textarea "Dárkové poukazy jsou platné 6 měsíců od data zakoupení. Můžeme je vytisknout a …"
type textarea "Voucher prezentowy jest u Nas ważny przez 6 miesięcy od daty zakupu. Możemy go …"
type textarea "Dárkové poukazy jsou platné 6 měsíců od data zakoupení. Můžeme je vytisknout a …"
type textarea "Voucher prezentowy jest u Nas ważny przez 6 miesięcy od daty zakupu. Możemy go …"
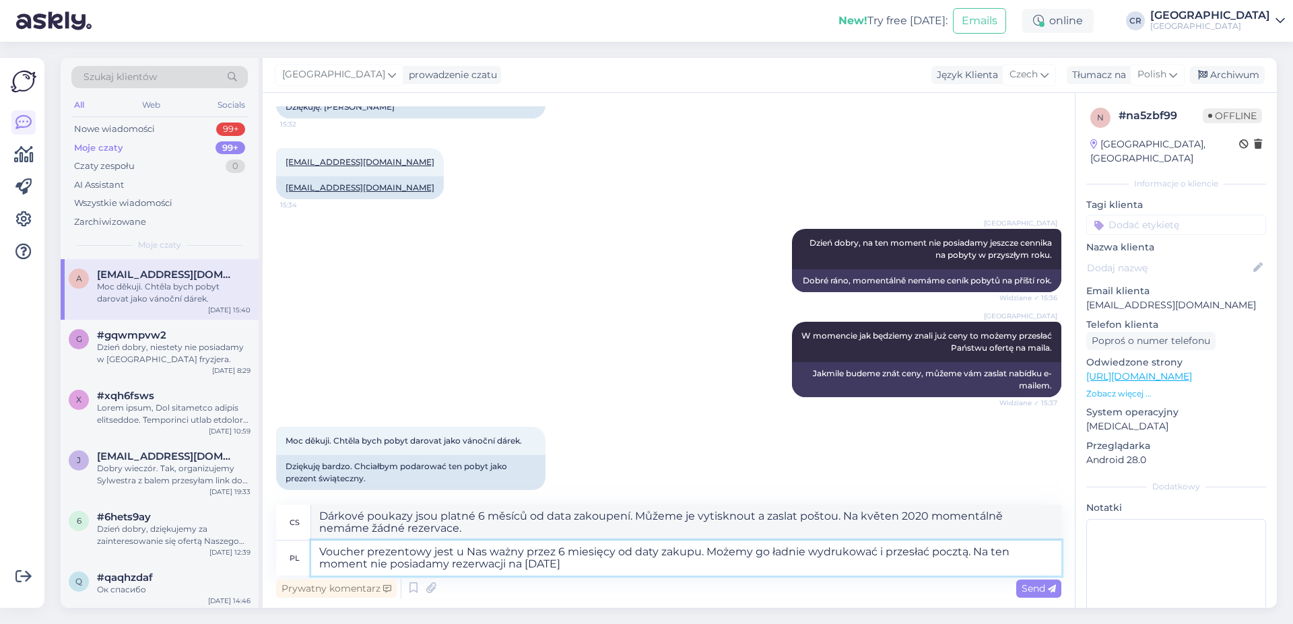
type textarea "Dárkové poukazy jsou platné 6 měsíců od data zakoupení. Můžeme je vytisknout a …"
type textarea "Voucher prezentowy jest u Nas ważny przez 6 miesięcy od daty zakupu. Możemy go …"
type textarea "Dárkový poukaz je platný 6 měsíců od data zakoupení. Můžeme vám ho vytisknout a…"
click at [967, 560] on textarea "Voucher prezentowy jest u Nas ważny przez 6 miesięcy od daty zakupu. Możemy go …" at bounding box center [686, 558] width 750 height 35
click at [967, 549] on textarea "Voucher prezentowy jest u Nas ważny przez 6 miesięcy od daty zakupu. Możemy go …" at bounding box center [686, 558] width 750 height 35
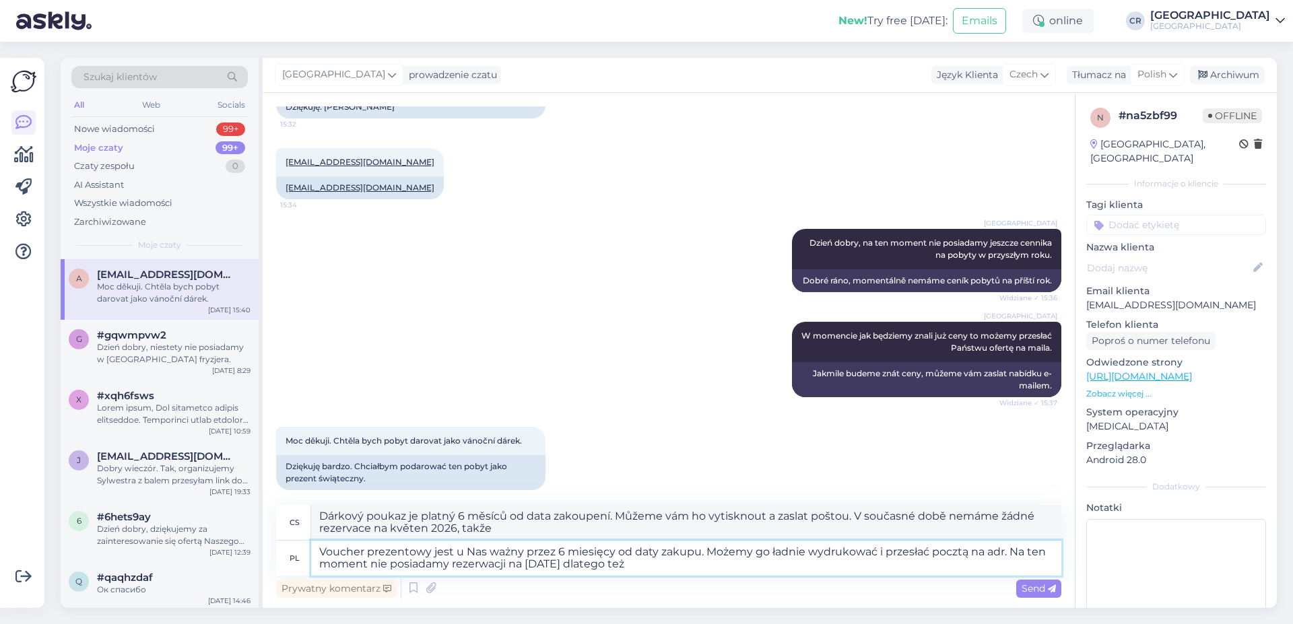
type textarea "Voucher prezentowy jest u Nas ważny przez 6 miesięcy od daty zakupu. Możemy go …"
type textarea "Dárkový poukaz je platný 6 měsíců od data zakoupení. Můžeme ho vytisknout a zas…"
type textarea "Voucher prezentowy jest u Nas ważny przez 6 miesięcy od daty zakupu. Możemy go …"
type textarea "Dárkový poukaz je platný 6 měsíců od data zakoupení. Můžeme si ho vytisknout a …"
type textarea "Voucher prezentowy jest u Nas ważny przez 6 miesięcy od daty zakupu. Możemy go …"
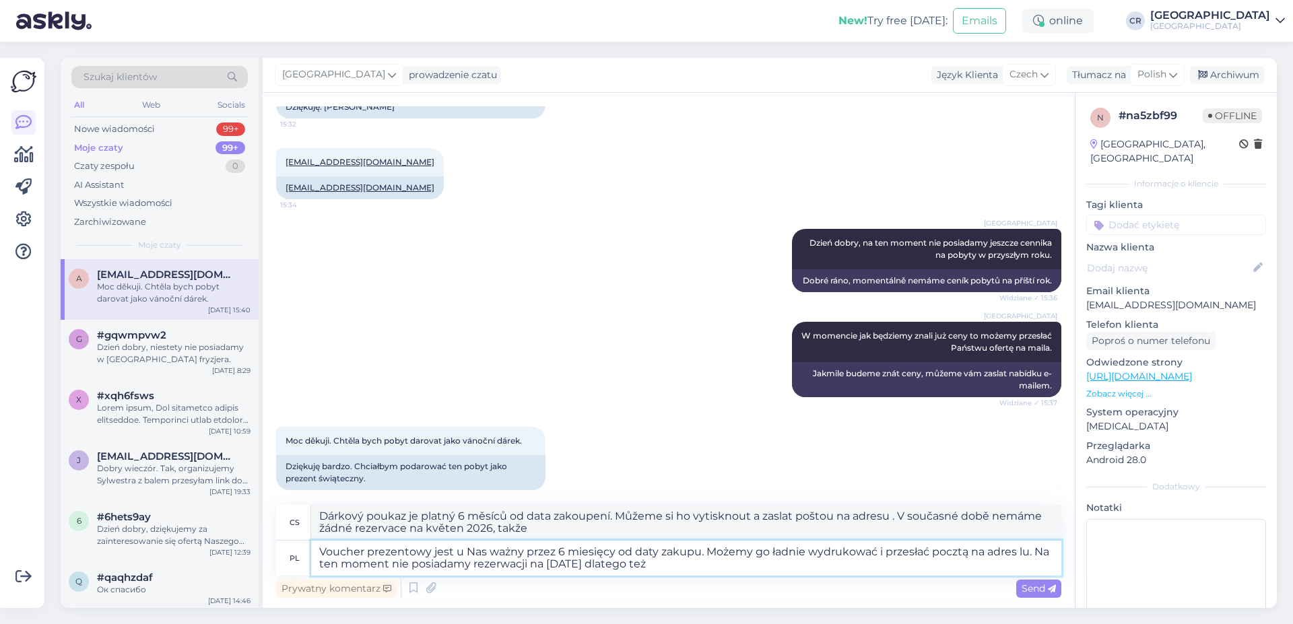
type textarea "Dárkový poukaz je platný 6 měsíců od data zakoupení. Můžeme si ho vytisknout a …"
type textarea "Voucher prezentowy jest u Nas ważny przez 6 miesięcy od daty zakupu. Możemy go …"
type textarea "Dárkový poukaz je platný 6 měsíců od data zakoupení. Můžeme si ho vytisknout a …"
type textarea "Voucher prezentowy jest u Nas ważny przez 6 miesięcy od daty zakupu. Możemy go …"
type textarea "Dárkový poukaz je platný 6 měsíců od data zakoupení. Můžeme si ho vytisknout a …"
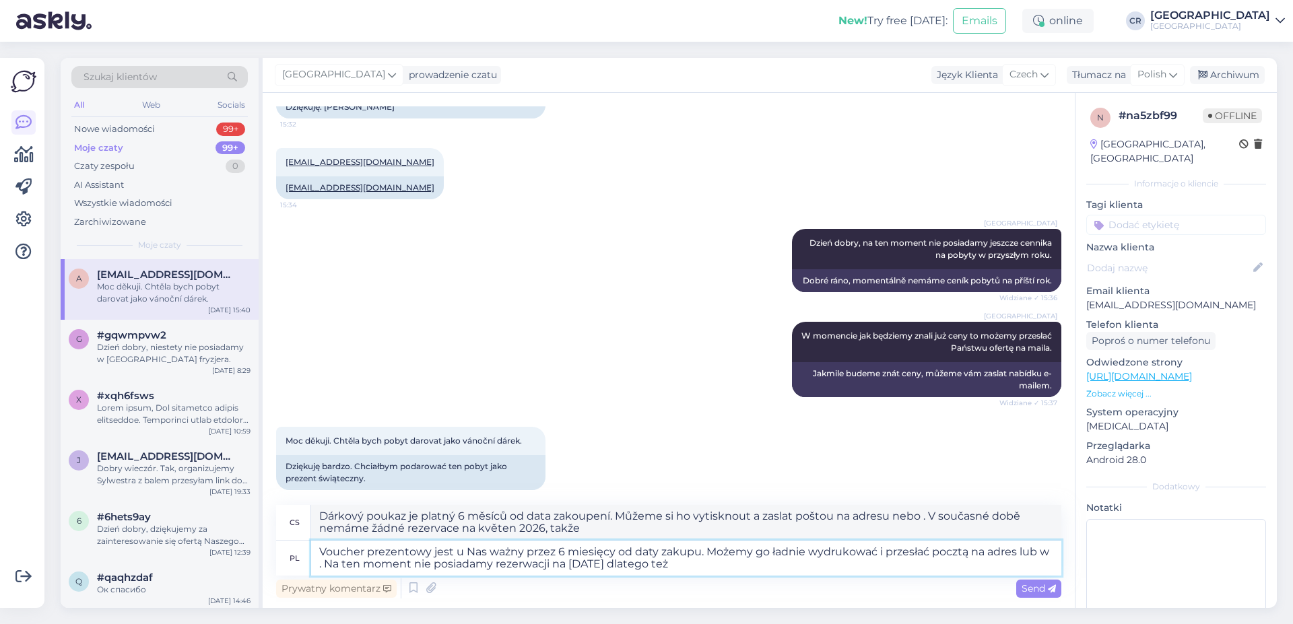
type textarea "Voucher prezentowy jest u Nas ważny przez 6 miesięcy od daty zakupu. Możemy go …"
type textarea "Dárkový poukaz je platný 6 měsíců od data zakoupení. Můžeme vám ho vytisknout a…"
type textarea "Voucher prezentowy jest u Nas ważny przez 6 miesięcy od daty zakupu. Możemy go …"
type textarea "Dárkový poukaz je platný 6 měsíců od data zakoupení. Můžeme ho vytisknout a zas…"
type textarea "Voucher prezentowy jest u Nas ważny przez 6 miesięcy od daty zakupu. Możemy go …"
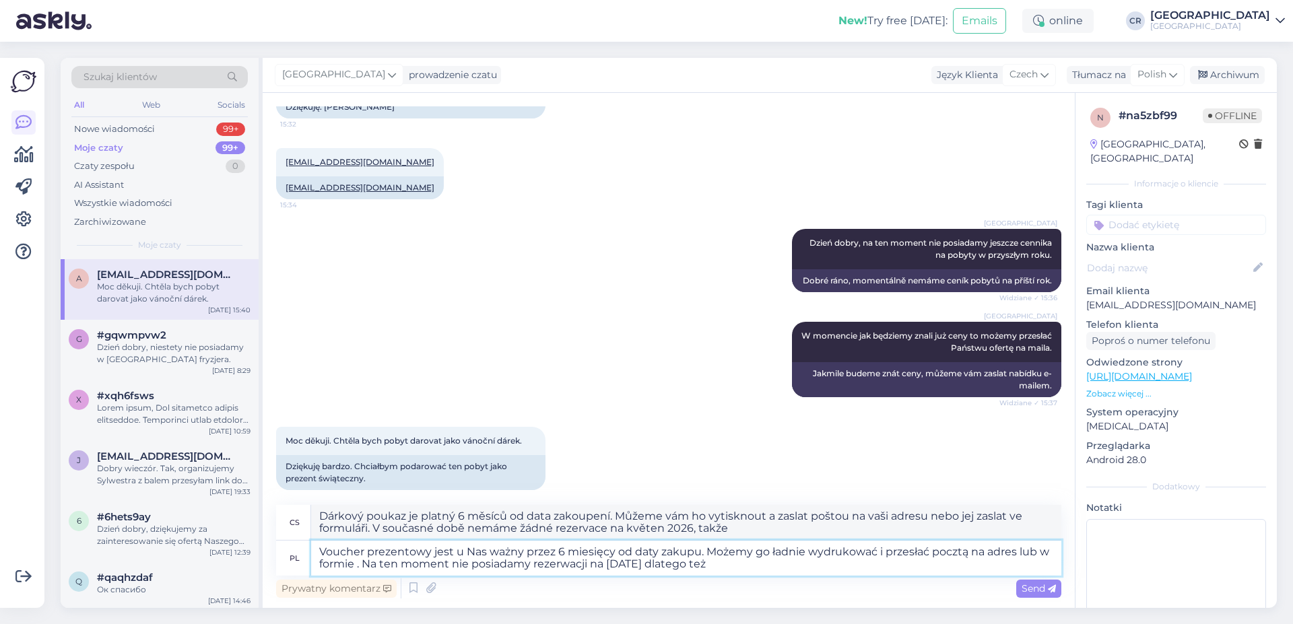
type textarea "Dárkový poukaz je platný 6 měsíců od data zakoupení. Můžeme si ho vytisknout a …"
type textarea "Voucher prezentowy jest u Nas ważny przez 6 miesięcy od daty zakupu. Możemy go …"
type textarea "Dárkový poukaz je platný 6 měsíců od data zakoupení. Můžeme si ho vytisknout a …"
type textarea "Voucher prezentowy jest u Nas ważny przez 6 miesięcy od daty zakupu. Możemy go …"
type textarea "Dárkový poukaz je platný 6 měsíců od data zakoupení. Můžeme si ho vytisknout a …"
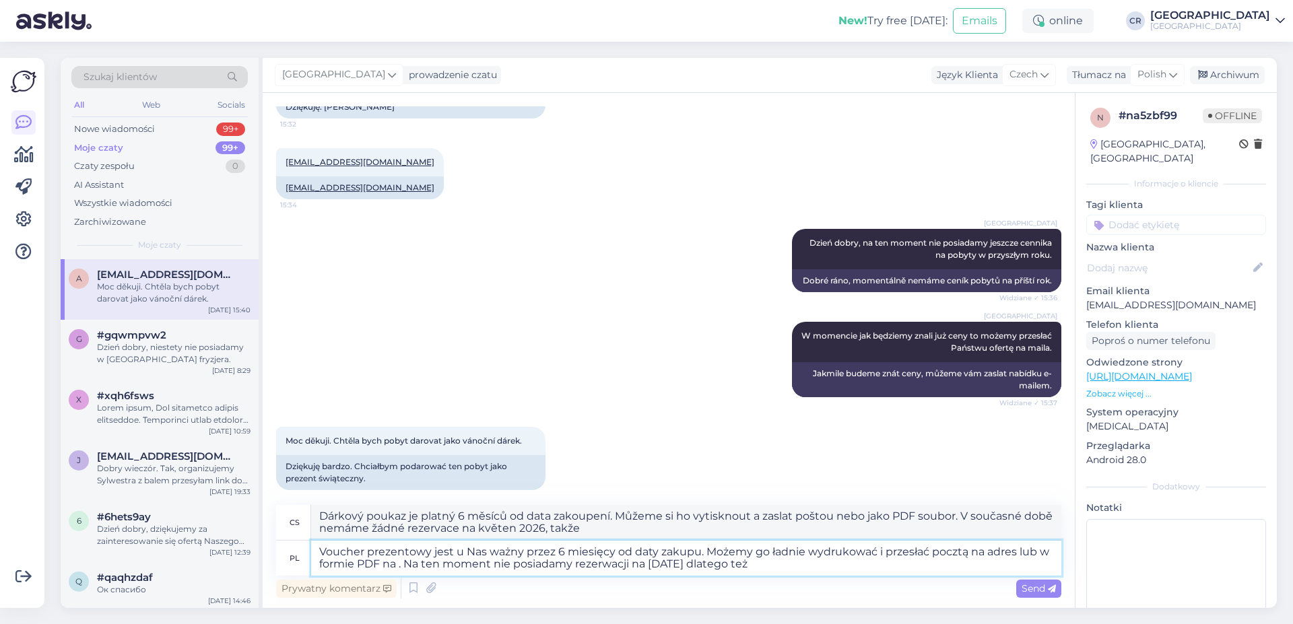
type textarea "Voucher prezentowy jest u Nas ważny przez 6 miesięcy od daty zakupu. Możemy go …"
type textarea "Dárkový poukaz je platný 6 měsíců od data zakoupení. Můžeme si ho vytisknout a …"
type textarea "Voucher prezentowy jest u Nas ważny przez 6 miesięcy od daty zakupu. Możemy go …"
type textarea "Dárkový poukaz je platný 6 měsíců od data zakoupení. Můžeme si ho vytisknout a …"
type textarea "Voucher prezentowy jest u Nas ważny przez 6 miesięcy od daty zakupu. Możemy go …"
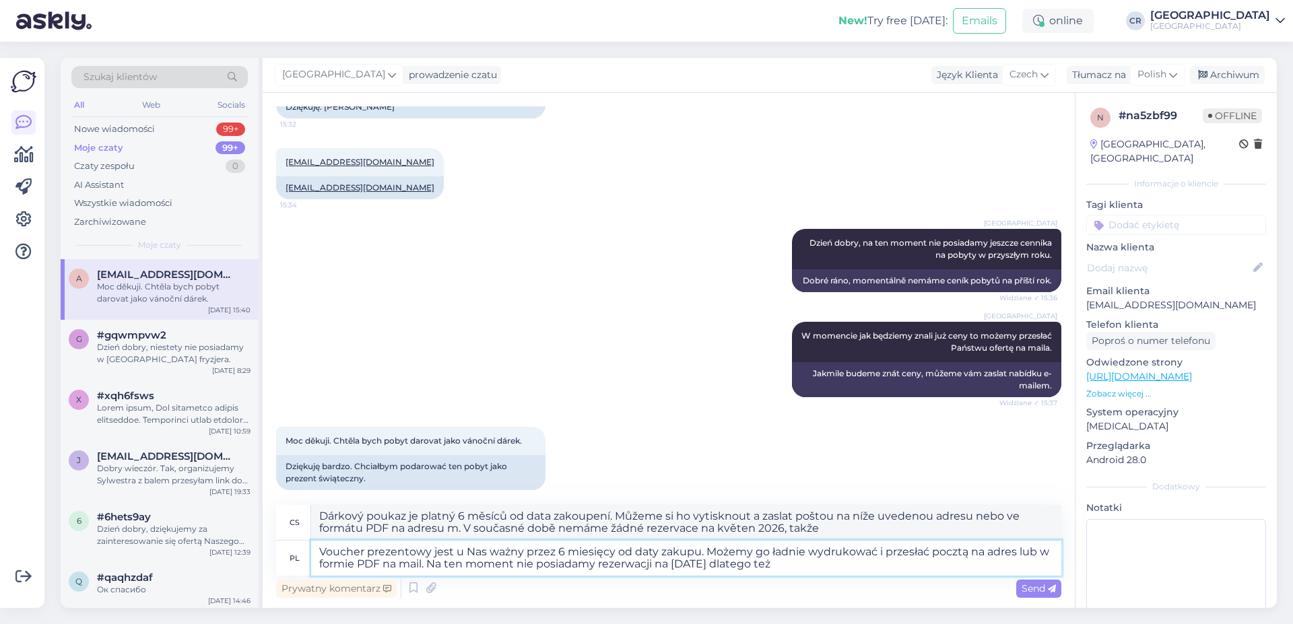
type textarea "Dárkový poukaz je platný 6 měsíců od data zakoupení. Můžeme vám ho vytisknout a…"
type textarea "Voucher prezentowy jest u Nas ważny przez 6 miesięcy od daty zakupu. Możemy go …"
type textarea "Dárkový poukaz je platný 6 měsíců od data zakoupení. Můžeme vám ho vytisknout a…"
click at [792, 557] on textarea "Voucher prezentowy jest u Nas ważny przez 6 miesięcy od daty zakupu. Możemy go …" at bounding box center [686, 558] width 750 height 35
click at [801, 561] on textarea "Voucher prezentowy jest u Nas ważny przez 6 miesięcy od daty zakupu. Możemy go …" at bounding box center [686, 558] width 750 height 35
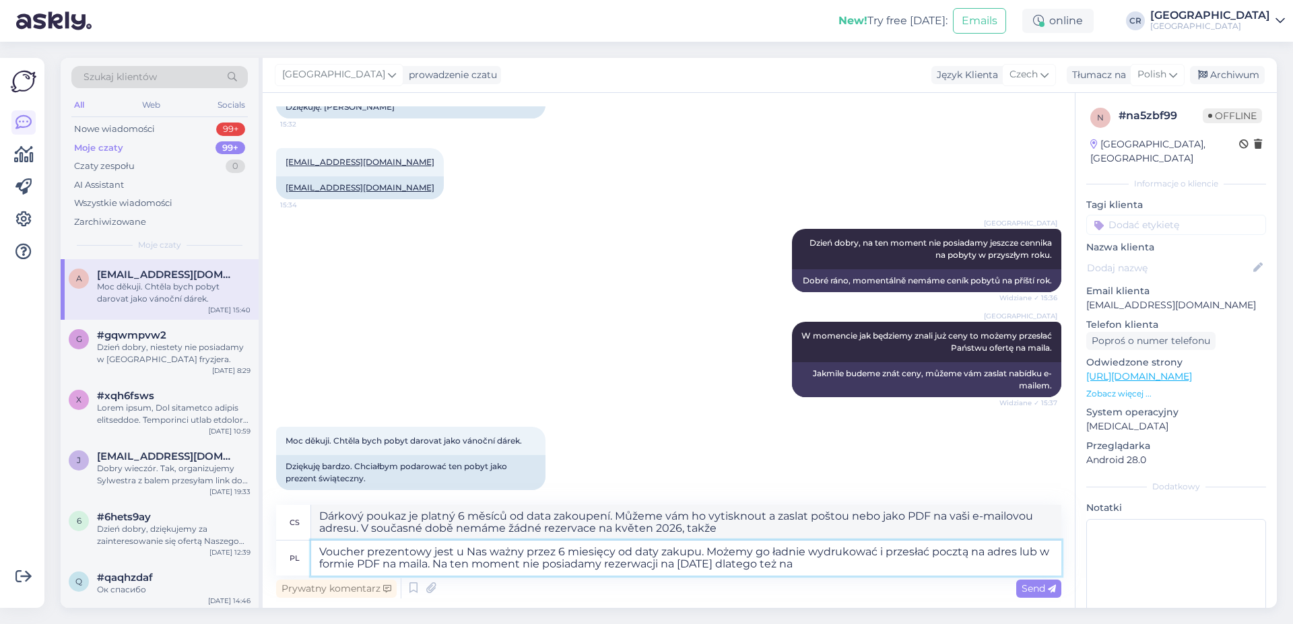
type textarea "Voucher prezentowy jest u Nas ważny przez 6 miesięcy od daty zakupu. Możemy go …"
type textarea "Dárkový poukaz je platný 6 měsíců od data zakoupení. Můžeme si ho vytisknout a …"
type textarea "Voucher prezentowy jest u Nas ważny przez 6 miesięcy od daty zakupu. Możemy go …"
type textarea "Dárkový poukaz je platný 6 měsíců od data zakoupení. Můžeme vám ho vytisknout a…"
type textarea "Voucher prezentowy jest u Nas ważny przez 6 miesięcy od daty zakupu. Możemy go …"
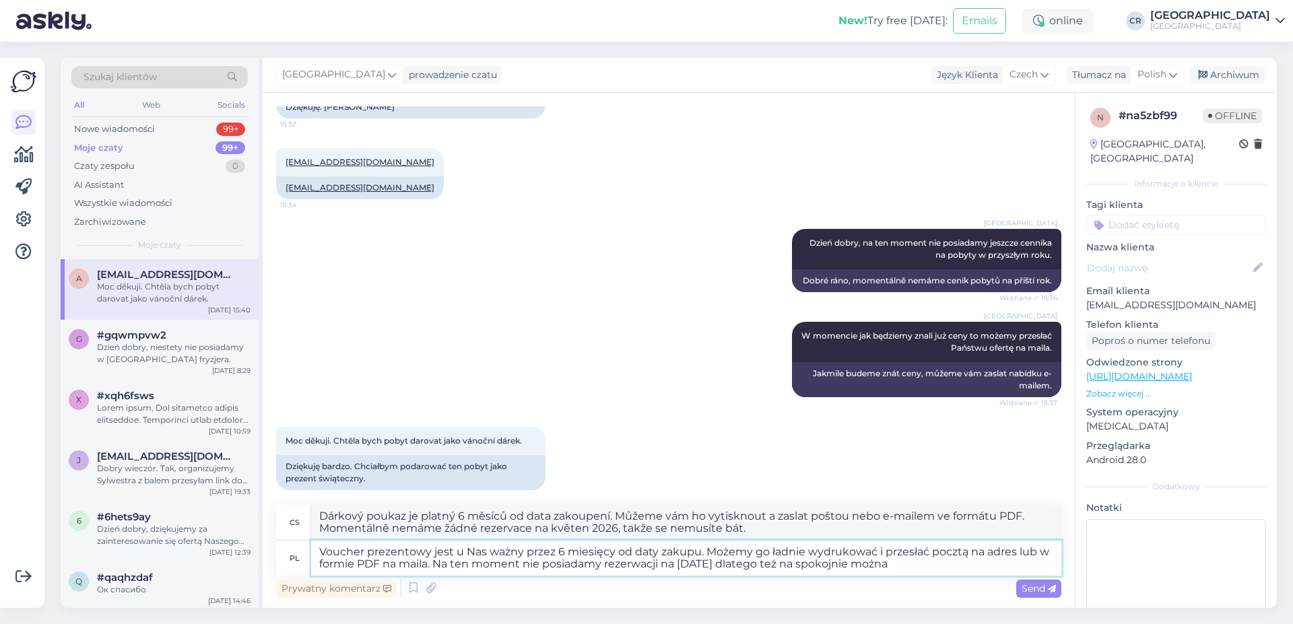
type textarea "Dárkový poukaz je platný 6 měsíců od data zakoupení. Můžeme vám ho vytisknout a…"
type textarea "Voucher prezentowy jest u Nas ważny przez 6 miesięcy od daty zakupu. Możemy go …"
type textarea "Dárkový poukaz je platný 6 měsíců od data zakoupení. Můžeme ho vytisknout a zas…"
type textarea "Voucher prezentowy jest u Nas ważny przez 6 miesięcy od daty zakupu. Możemy go …"
type textarea "Dárkový poukaz je platný 6 měsíců od data zakoupení. Můžeme vám ho vytisknout a…"
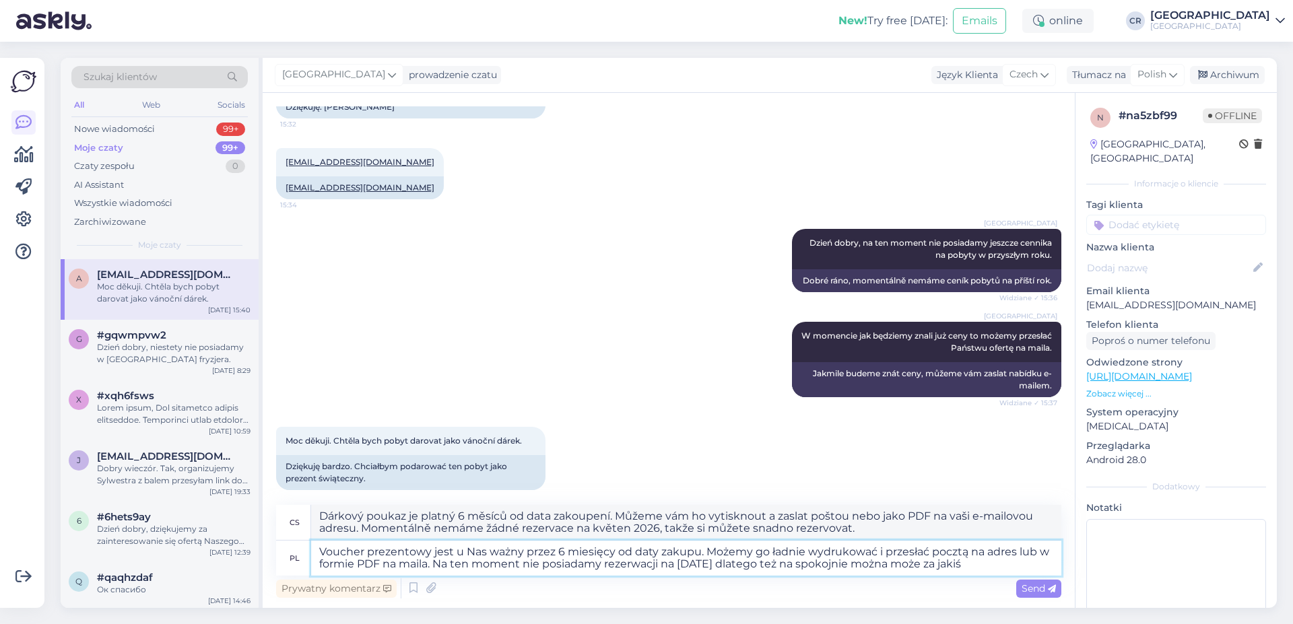
type textarea "Voucher prezentowy jest u Nas ważny przez 6 miesięcy od daty zakupu. Możemy go …"
type textarea "Dárkový poukaz je platný 6 měsíců od data zakoupení. Můžeme vám ho vytisknout a…"
type textarea "Voucher prezentowy jest u Nas ważny przez 6 miesięcy od daty zakupu. Możemy go …"
type textarea "Dárkové poukazy jsou platné 6 měsíců od data zakoupení. Můžeme je vytisknout a …"
type textarea "Voucher prezentowy jest u Nas ważny przez 6 miesięcy od daty zakupu. Możemy go …"
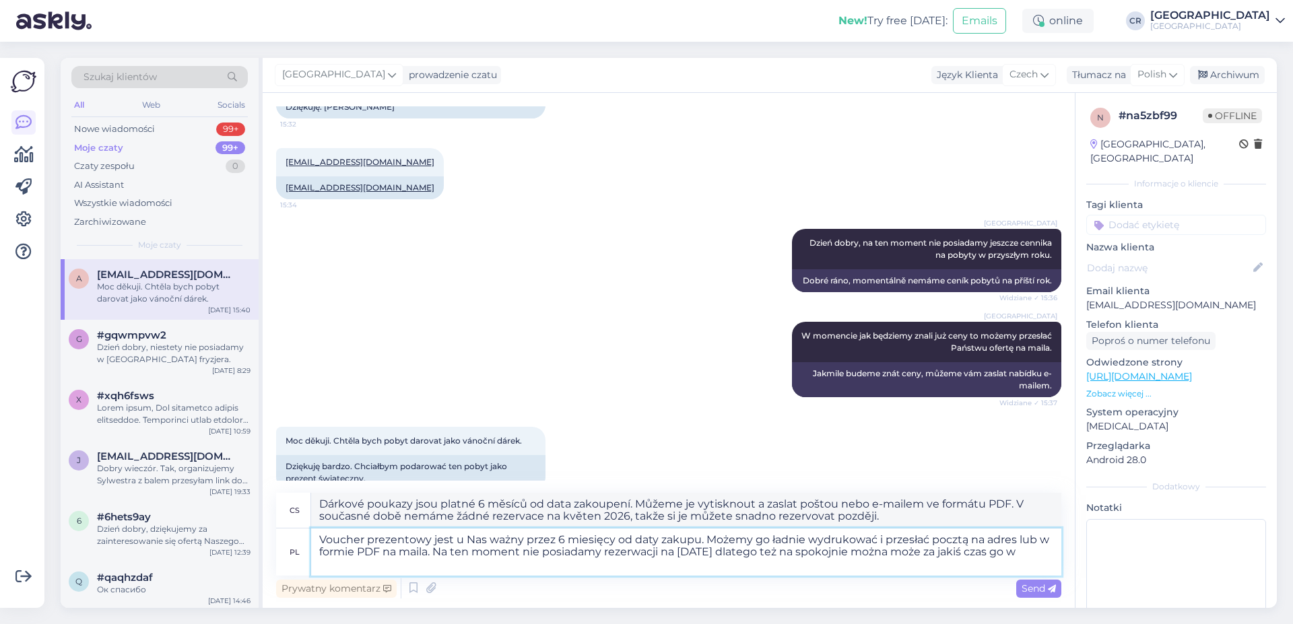
type textarea "Dárkový poukaz je platný 6 měsíců od data zakoupení. Můžeme vám ho vytisknout a…"
type textarea "Voucher prezentowy jest u Nas ważny przez 6 miesięcy od daty zakupu. Możemy go …"
type textarea "Dárkový poukaz je platný 6 měsíců od data zakoupení. Můžeme ho vytisknout a zas…"
type textarea "Voucher prezentowy jest u Nas ważny przez 6 miesięcy od daty zakupu. Możemy go …"
type textarea "Dárkový poukaz je platný 6 měsíců od data zakoupení. Můžeme vám ho vytisknout a…"
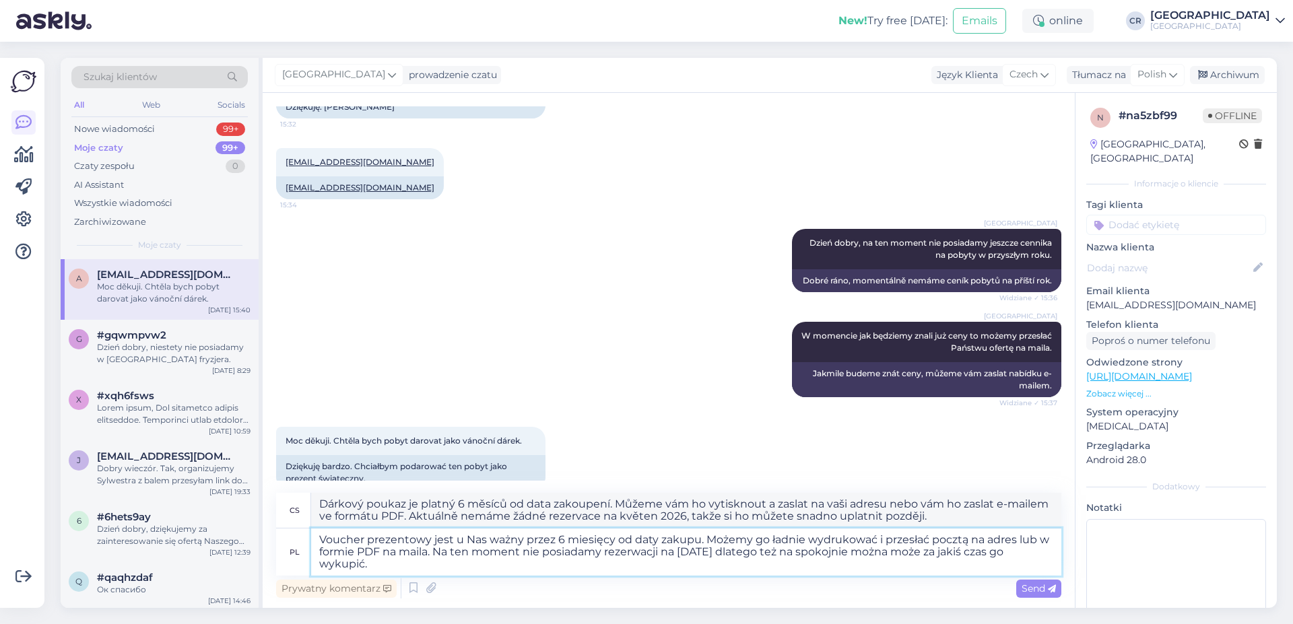
type textarea "Voucher prezentowy jest u Nas ważny przez 6 miesięcy od daty zakupu. Możemy go …"
type textarea "Dárkový poukaz je platný 6 měsíců od data zakoupení. Můžeme vám ho vytisknout a…"
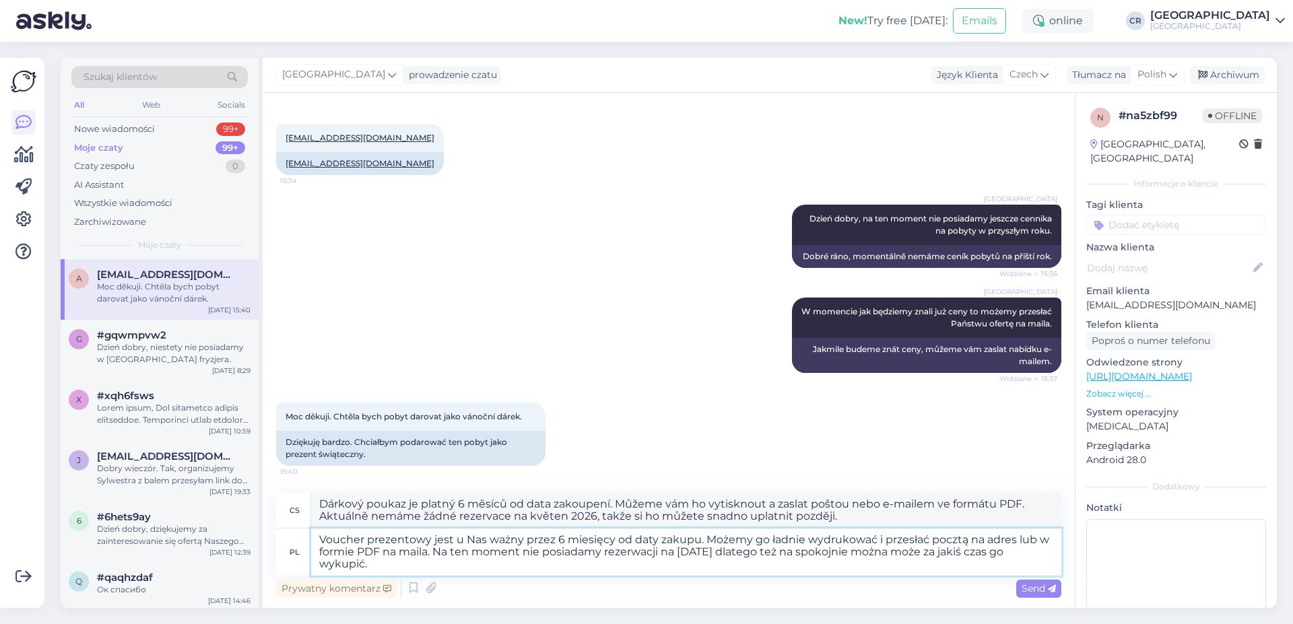
scroll to position [195, 0]
drag, startPoint x: 910, startPoint y: 554, endPoint x: 896, endPoint y: 563, distance: 16.4
click at [896, 563] on textarea "Voucher prezentowy jest u Nas ważny przez 6 miesięcy od daty zakupu. Możemy go …" at bounding box center [686, 551] width 750 height 47
type textarea "Voucher prezentowy jest u Nas ważny przez 6 miesięcy od daty zakupu. Możemy go …"
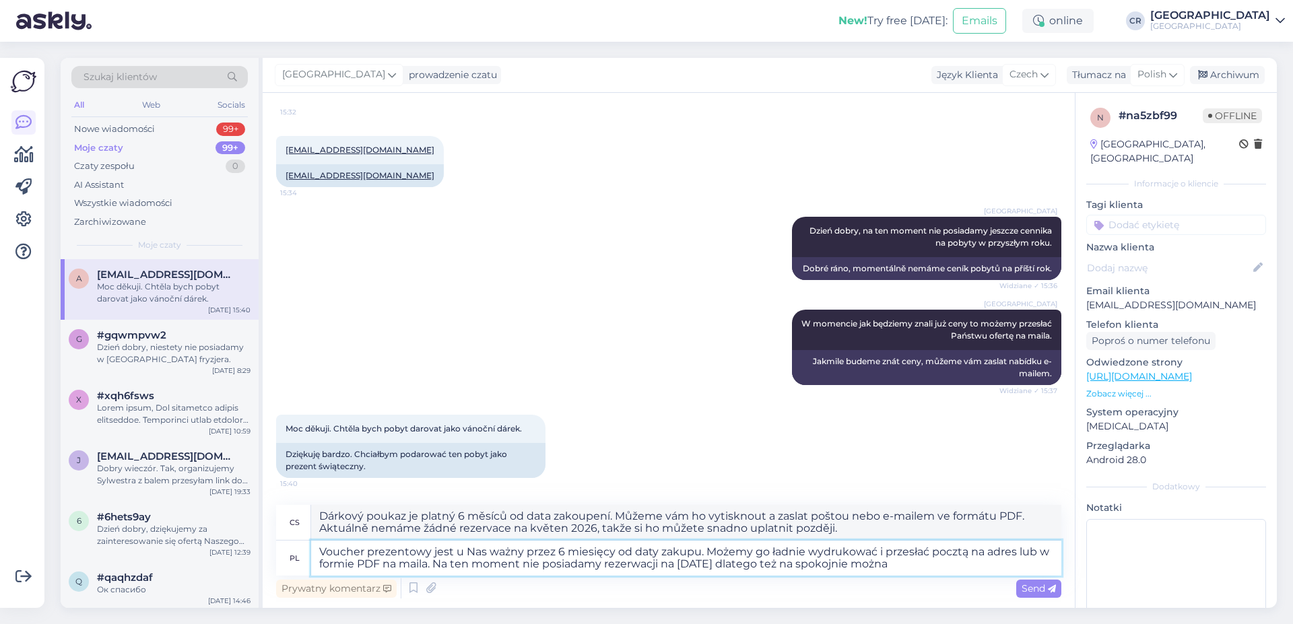
scroll to position [171, 0]
type textarea "Dárkový poukaz je platný 6 měsíců od data zakoupení. Můžeme vám ho vytisknout a…"
type textarea "Voucher prezentowy jest u Nas ważny przez 6 miesięcy od daty zakupu. Możemy go …"
type textarea "Dárkový poukaz je platný 6 měsíců od data zakoupení. Můžeme ho vytisknout a zas…"
type textarea "Voucher prezentowy jest u Nas ważny przez 6 miesięcy od daty zakupu. Możemy go …"
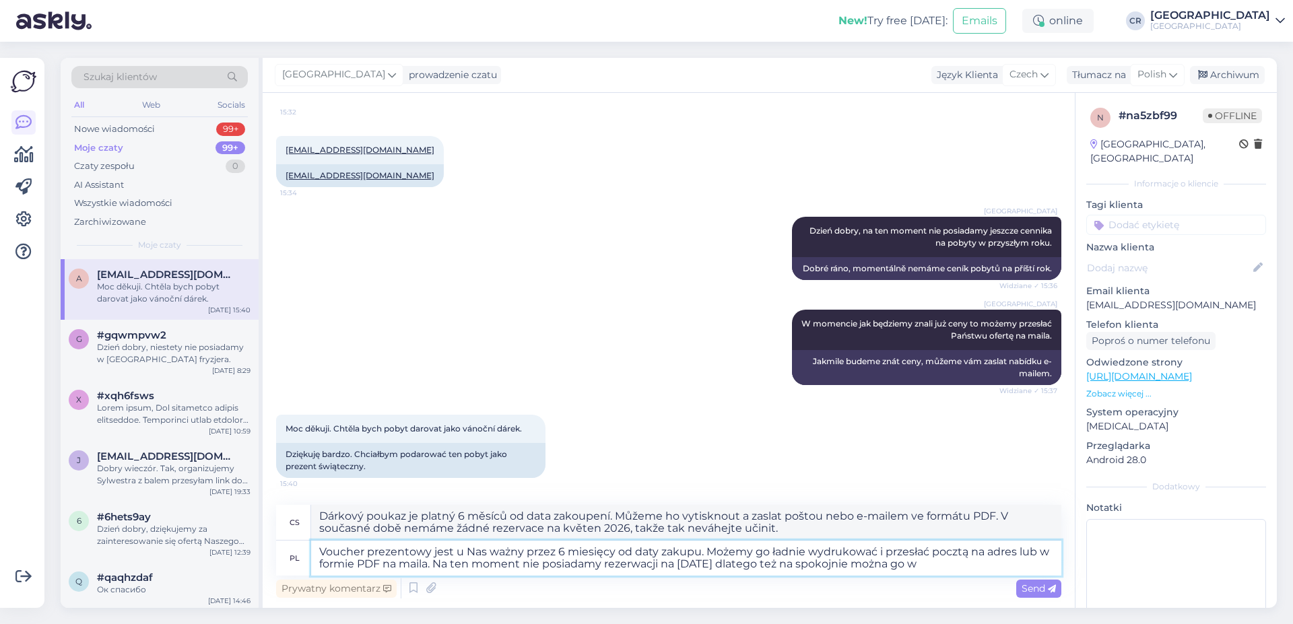
type textarea "Dárkový poukaz je platný 6 měsíců od data zakoupení. Můžeme vám ho vytisknout a…"
type textarea "Voucher prezentowy jest u Nas ważny przez 6 miesięcy od daty zakupu. Możemy go …"
type textarea "Dárkový poukaz je platný 6 měsíců od data zakoupení. Můžeme vám ho vytisknout a…"
type textarea "Voucher prezentowy jest u Nas ważny przez 6 miesięcy od daty zakupu. Możemy go …"
type textarea "Dárkový poukaz je platný 6 měsíců od data zakoupení. Můžeme vám ho vytisknout a…"
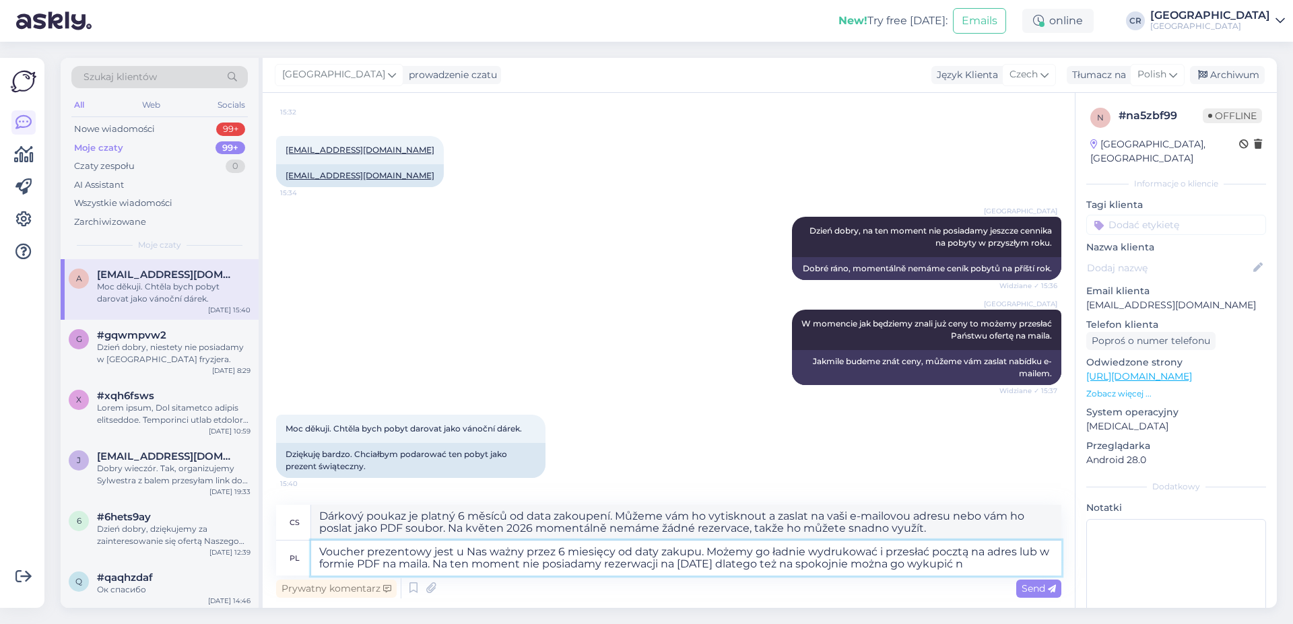
type textarea "Voucher prezentowy jest u Nas ważny przez 6 miesięcy od daty zakupu. Możemy go …"
type textarea "Dárkový poukaz je platný 6 měsíců od data zakoupení. Můžeme vám ho vytisknout a…"
type textarea "Voucher prezentowy jest u Nas ważny przez 6 miesięcy od daty zakupu. Możemy go …"
type textarea "Dárkový poukaz je platný 6 měsíců od data zakoupení. Můžeme vám ho vytisknout a…"
type textarea "Voucher prezentowy jest u Nas ważny przez 6 miesięcy od daty zakupu. Możemy go …"
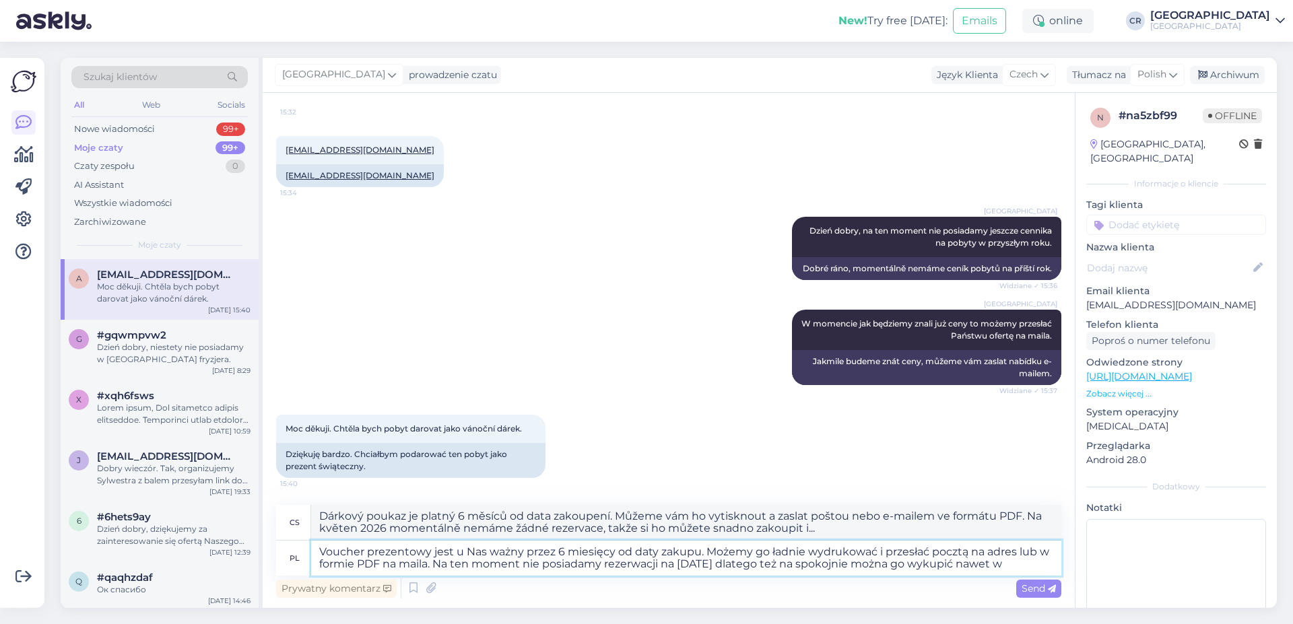
type textarea "Dárkový poukaz je platný 6 měsíců od data zakoupení. Můžeme vám ho vytisknout a…"
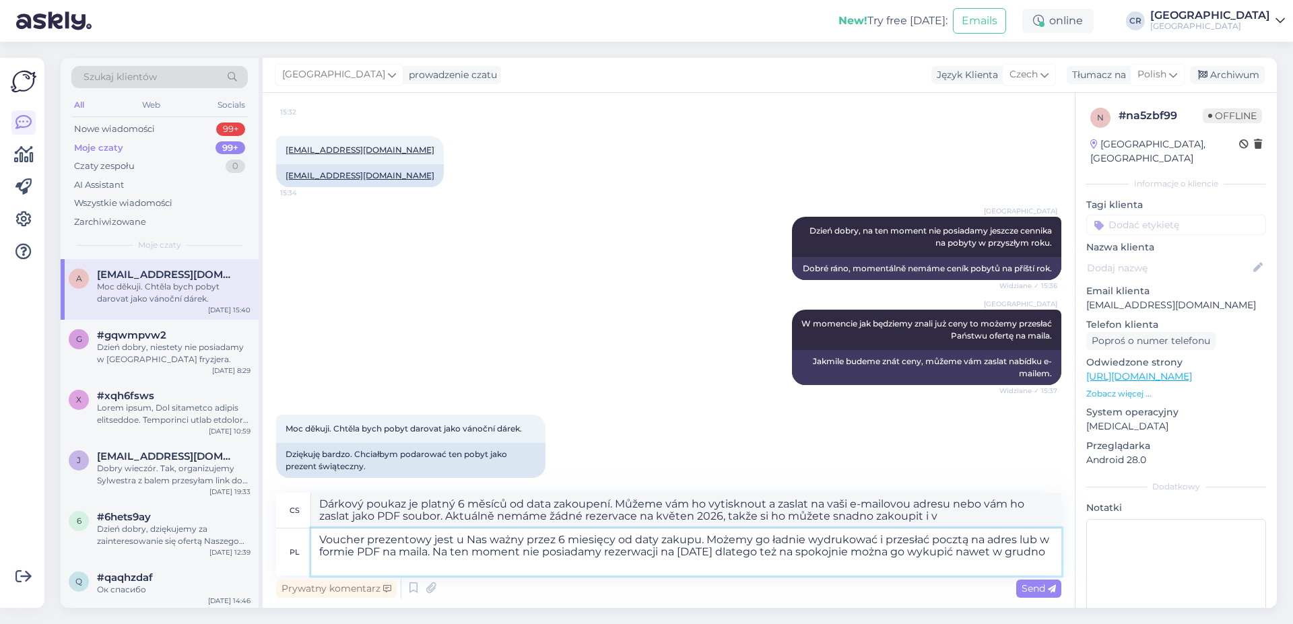
type textarea "Voucher prezentowy jest u Nas ważny przez 6 miesięcy od daty zakupu. Możemy go …"
type textarea "Dárkový poukaz je platný 6 měsíců od data zakoupení. Můžeme vám ho vytisknout a…"
type textarea "Voucher prezentowy jest u Nas ważny przez 6 miesięcy od daty zakupu. Możemy go …"
type textarea "Dárkový poukaz je platný 6 měsíců od data zakoupení. Můžeme vám ho vytisknout a…"
type textarea "Voucher prezentowy jest u Nas ważny przez 6 miesięcy od daty zakupu. Możemy go …"
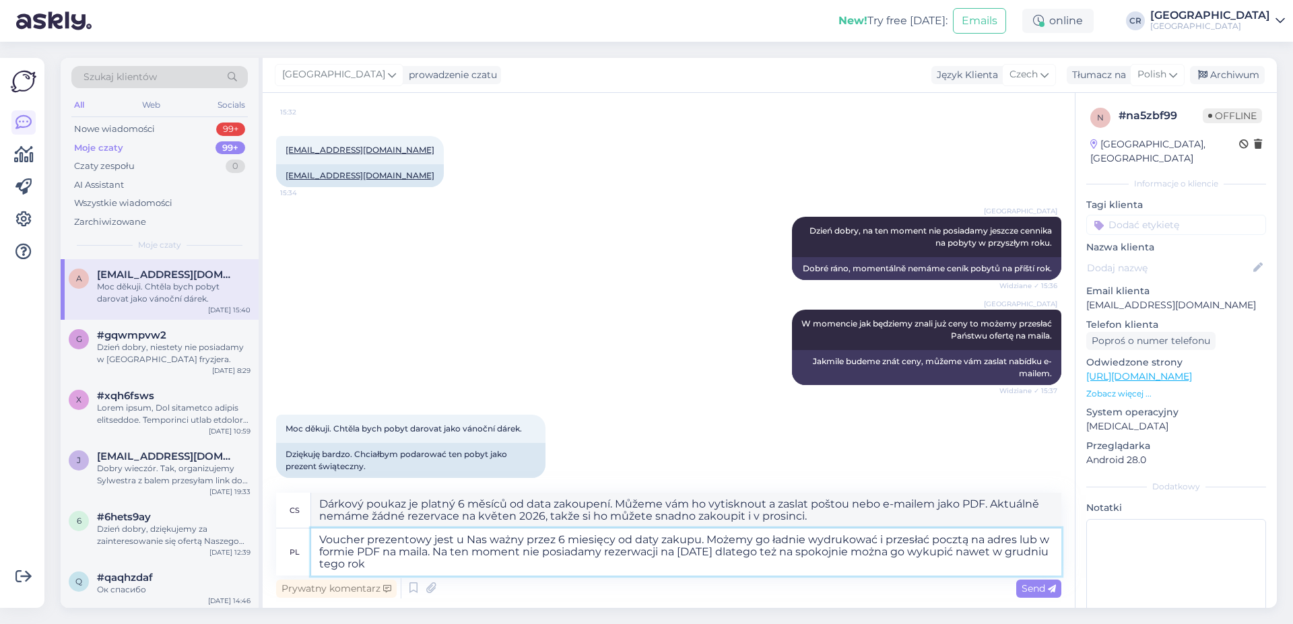
type textarea "Dárkový poukaz je platný 6 měsíců od data zakoupení. Můžeme vám ho vytisknout a…"
type textarea "Voucher prezentowy jest u Nas ważny przez 6 miesięcy od daty zakupu. Możemy go …"
type textarea "Dárkový poukaz je platný 6 měsíců od data zakoupení. Můžeme vám ho vytisknout a…"
click at [314, 561] on textarea "Voucher prezentowy jest u Nas ważny przez 6 miesięcy od daty zakupu. Możemy go …" at bounding box center [686, 551] width 750 height 47
type textarea "Voucher prezentowy jest u Nas ważny przez 6 miesięcy od daty zakupu. Możemy go …"
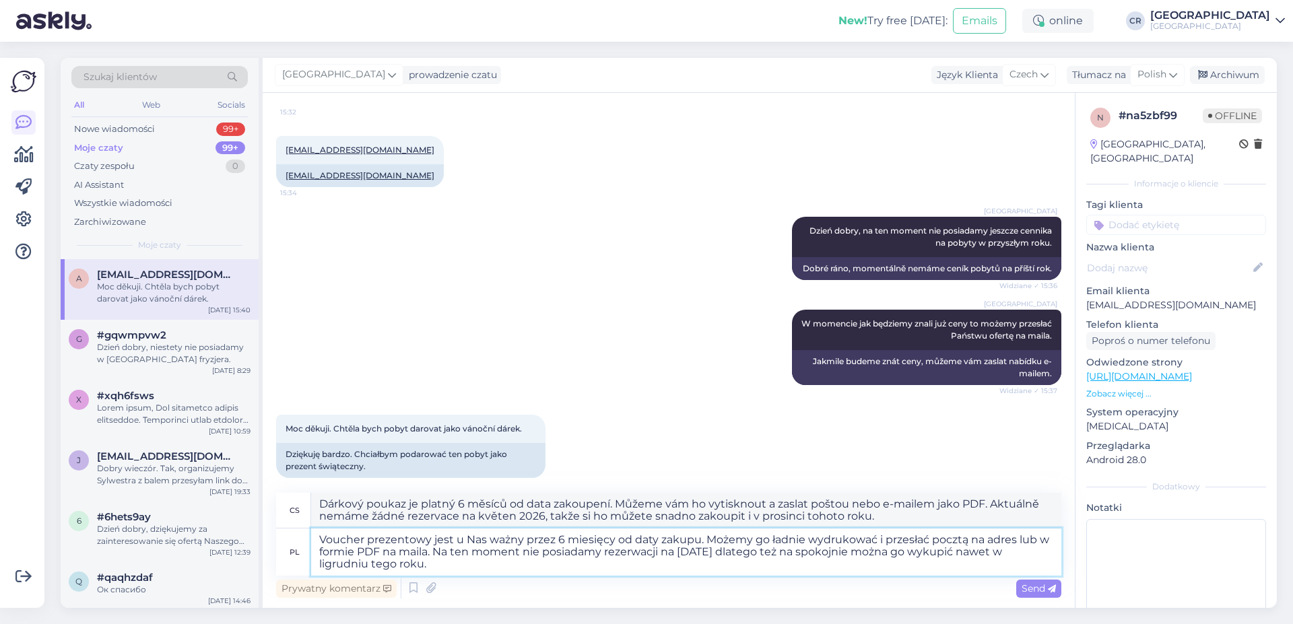
type textarea "Dárkový poukaz je platný 6 měsíců od data zakoupení. Můžeme vám ho vytisknout a…"
type textarea "Voucher prezentowy jest u Nas ważny przez 6 miesięcy od daty zakupu. Możemy go …"
type textarea "Dárkový poukaz je platný 6 měsíců od data zakoupení. Můžeme vám ho vytisknout a…"
type textarea "Voucher prezentowy jest u Nas ważny przez 6 miesięcy od daty zakupu. Możemy go …"
type textarea "Dárkový poukaz je platný 6 měsíců od data zakoupení. Můžeme vám ho vytisknout a…"
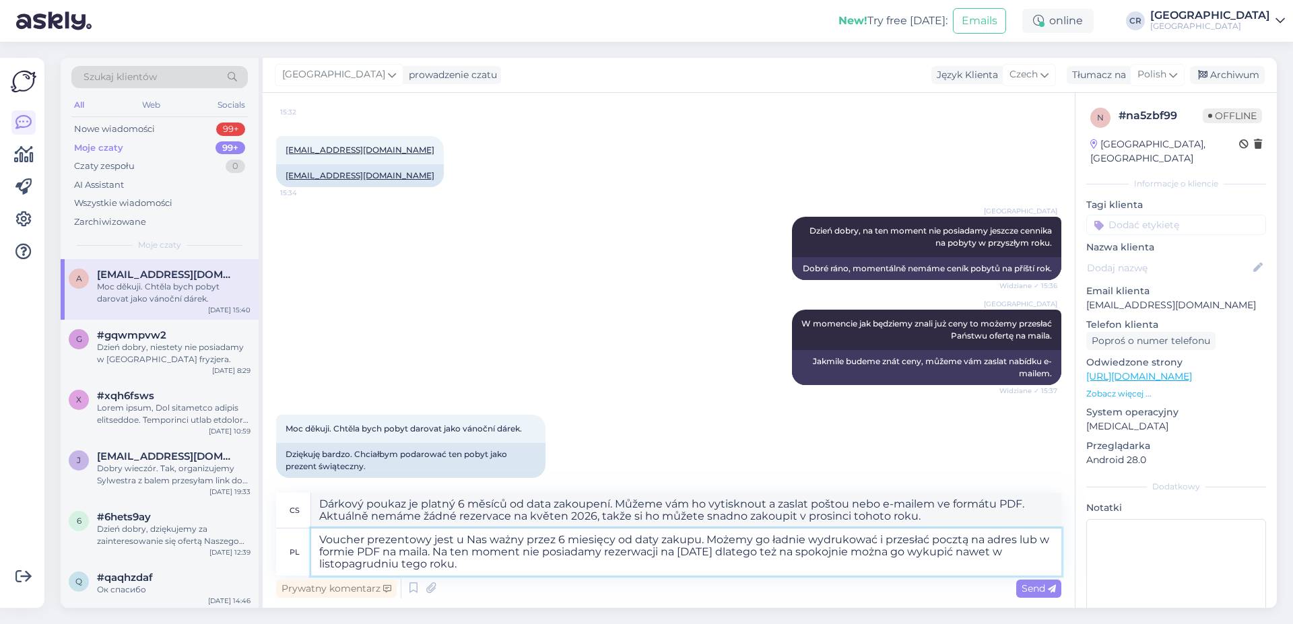
type textarea "Voucher prezentowy jest u Nas ważny przez 6 miesięcy od daty zakupu. Możemy go …"
type textarea "Dárkový poukaz je platný 6 měsíců od data zakoupení. Můžeme vám ho vytisknout a…"
click at [499, 562] on textarea "Voucher prezentowy jest u Nas ważny przez 6 miesięcy od daty zakupu. Możemy go …" at bounding box center [686, 551] width 750 height 47
click at [530, 560] on textarea "Voucher prezentowy jest u Nas ważny przez 6 miesięcy od daty zakupu. Możemy go …" at bounding box center [686, 551] width 750 height 47
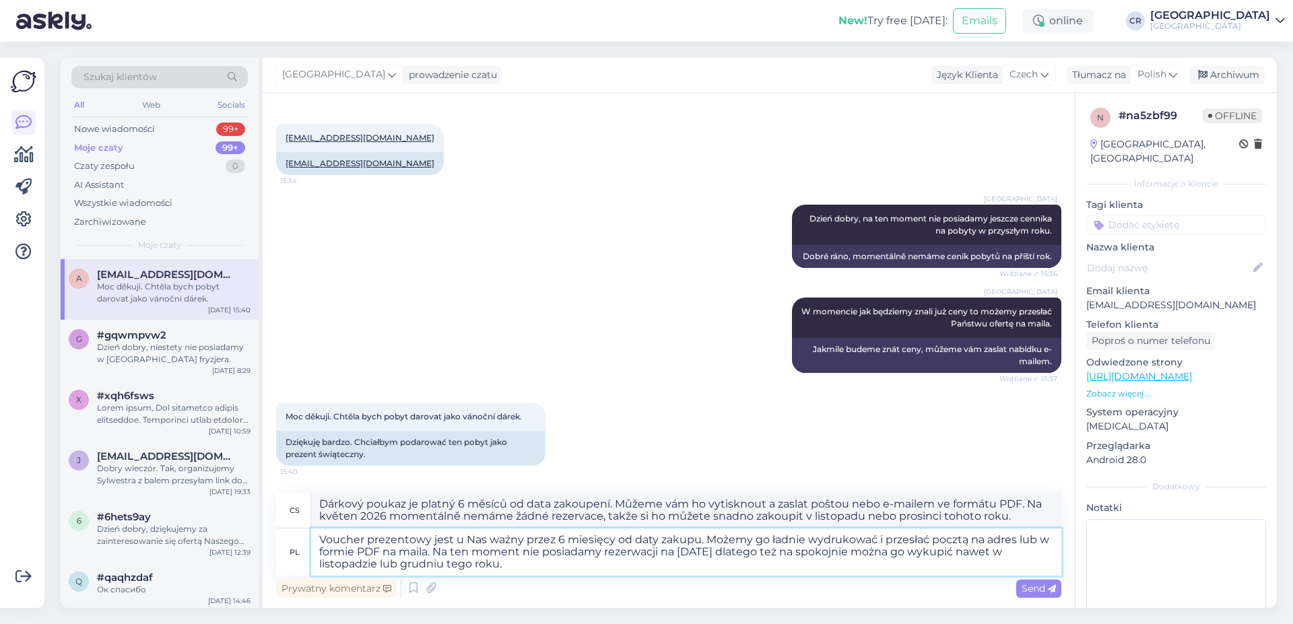
scroll to position [195, 0]
type textarea "Voucher prezentowy jest u Nas ważny przez 6 miesięcy od daty zakupu. Możemy go …"
click at [1024, 586] on span "Send" at bounding box center [1038, 588] width 34 height 12
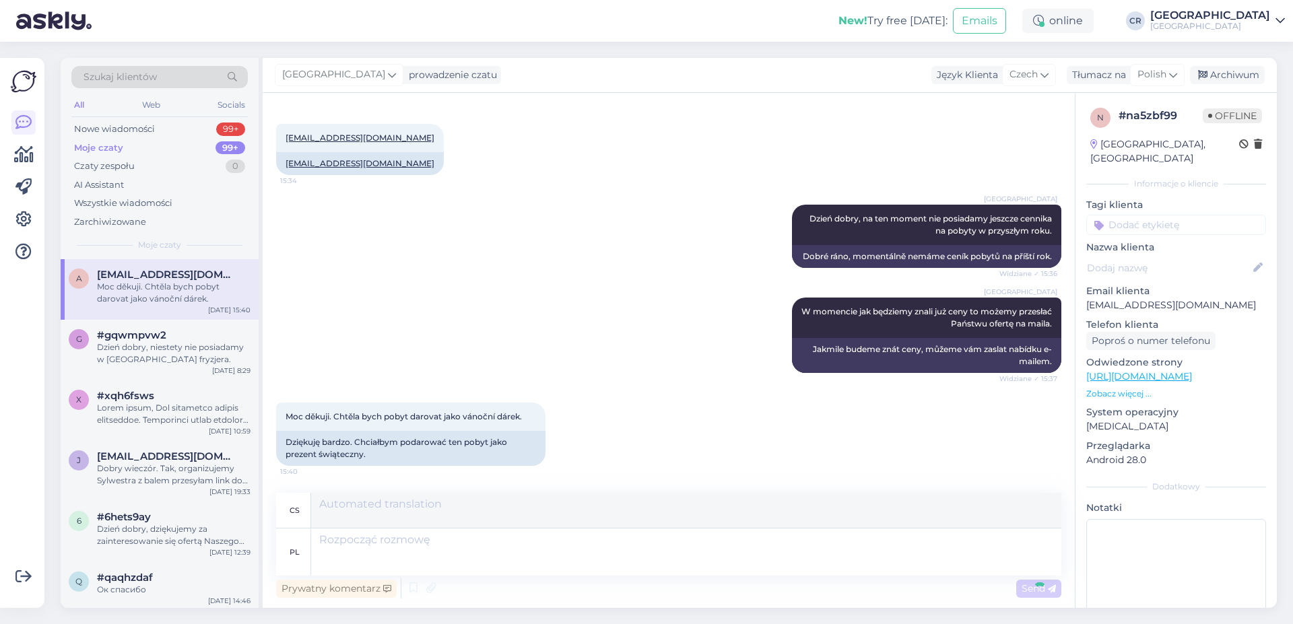
scroll to position [349, 0]
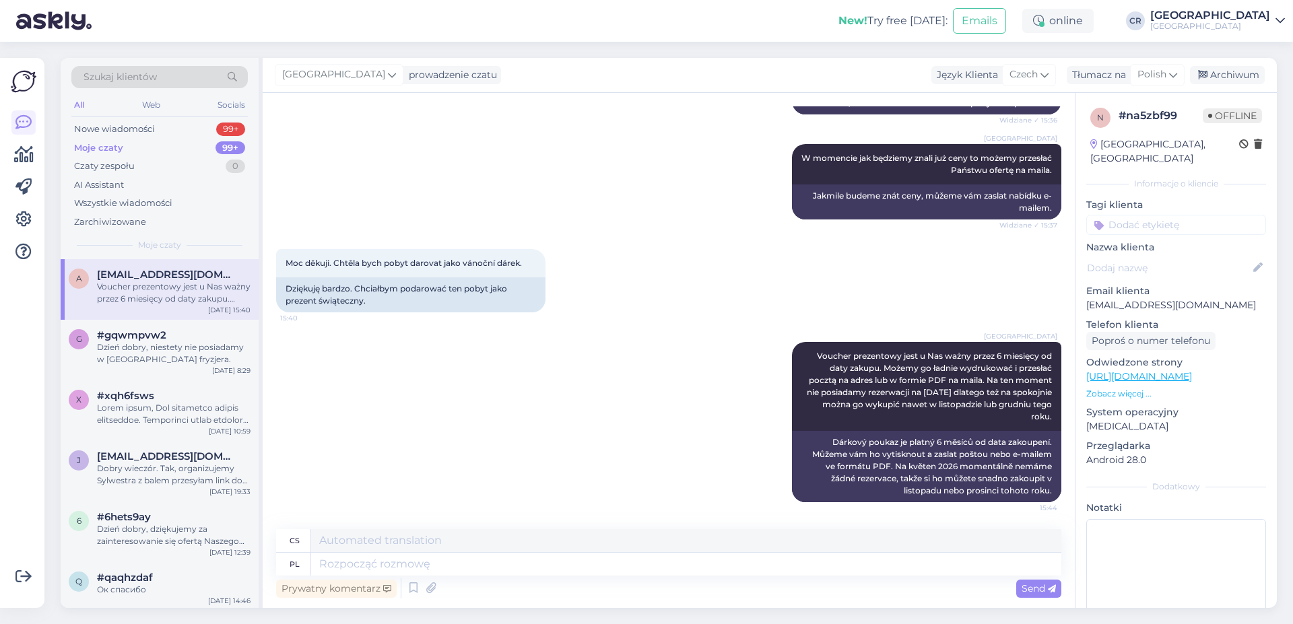
click at [1062, 6] on div "New! Try free [DATE]: Emails online CR Cottonina Hotel & [GEOGRAPHIC_DATA] [GEO…" at bounding box center [646, 21] width 1293 height 42
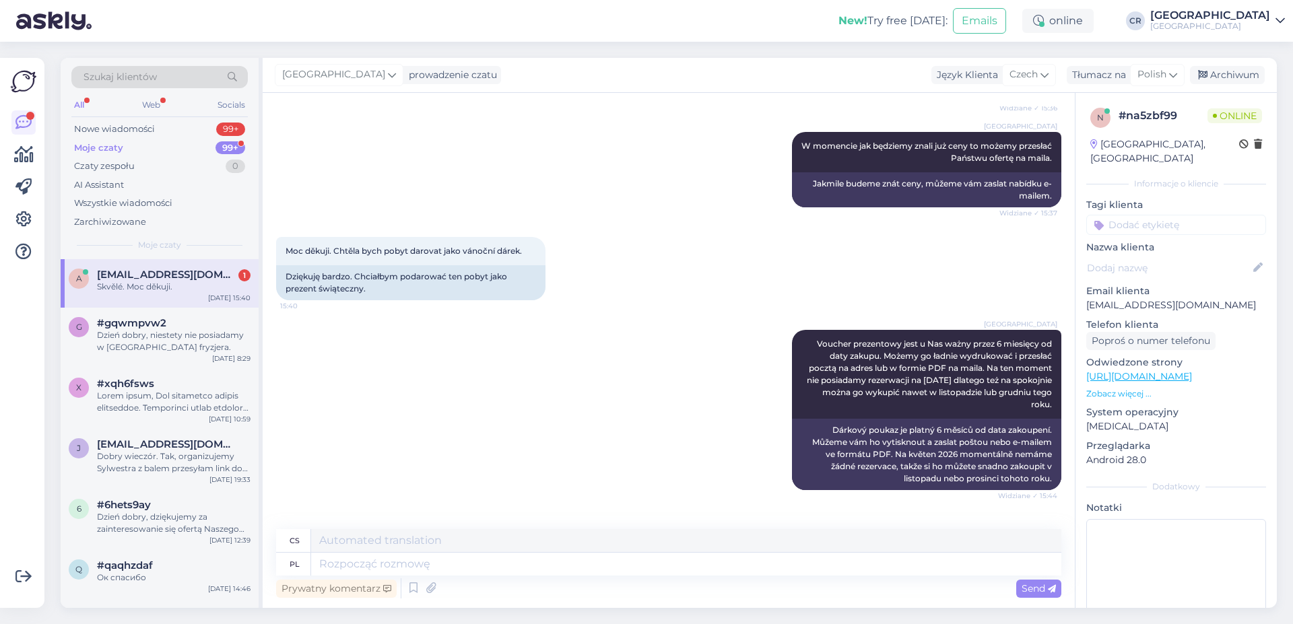
scroll to position [430, 0]
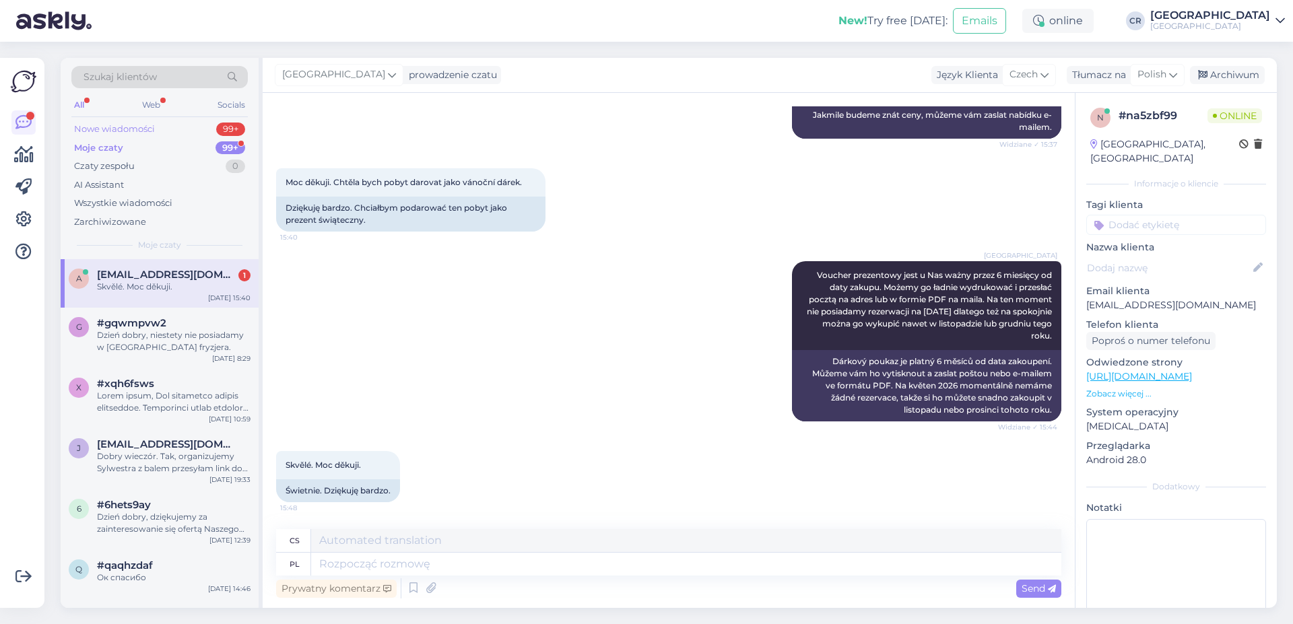
click at [176, 135] on div "Nowe wiadomości 99+" at bounding box center [159, 129] width 176 height 19
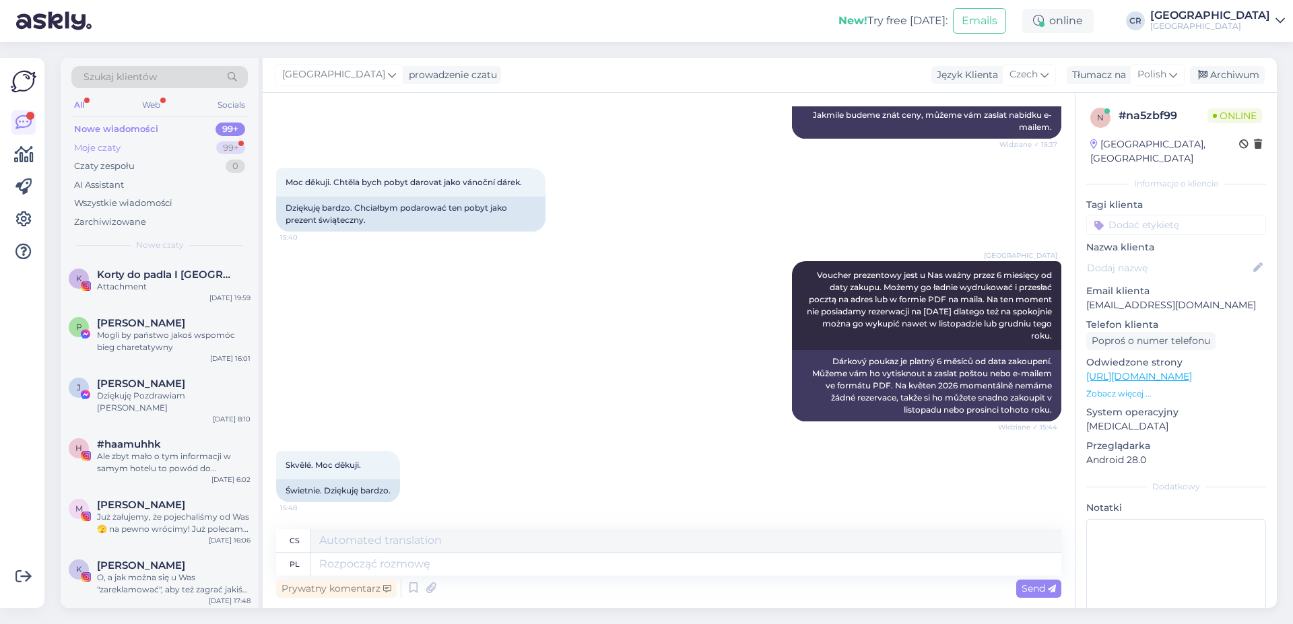
click at [117, 148] on div "Moje czaty" at bounding box center [97, 147] width 46 height 13
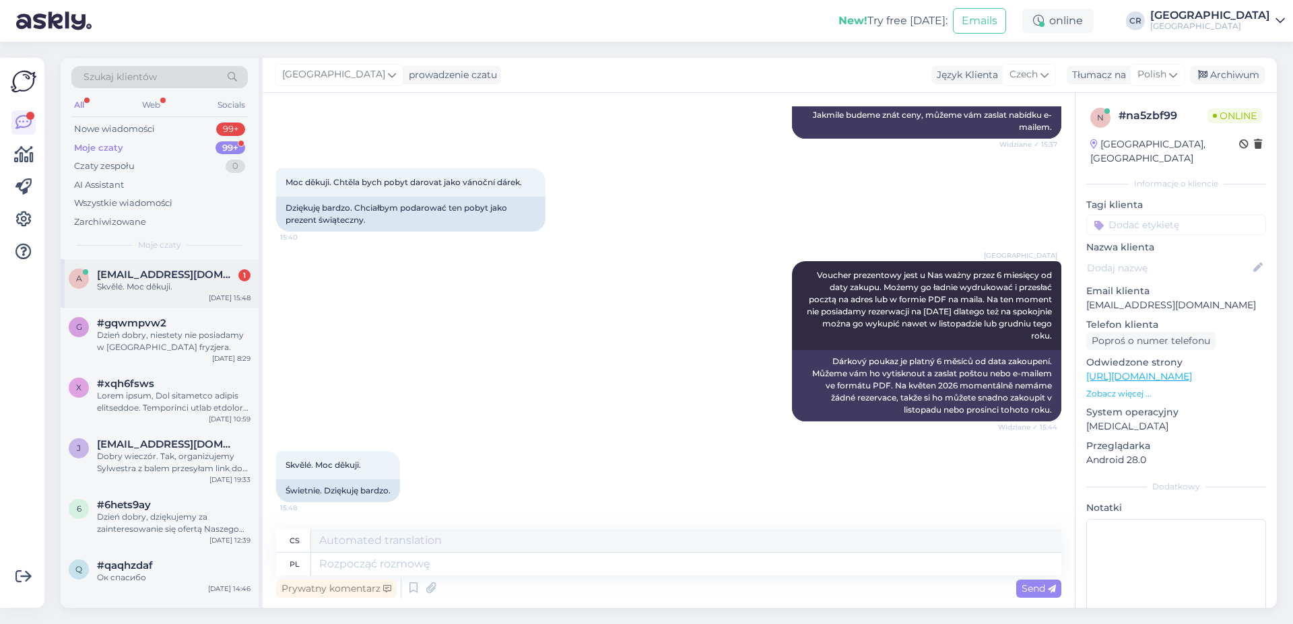
click at [176, 285] on div "Skvělé. Moc děkuji." at bounding box center [173, 287] width 153 height 12
click at [153, 333] on div "Dzień dobry, niestety nie posiadamy w [GEOGRAPHIC_DATA] fryzjera." at bounding box center [173, 341] width 153 height 24
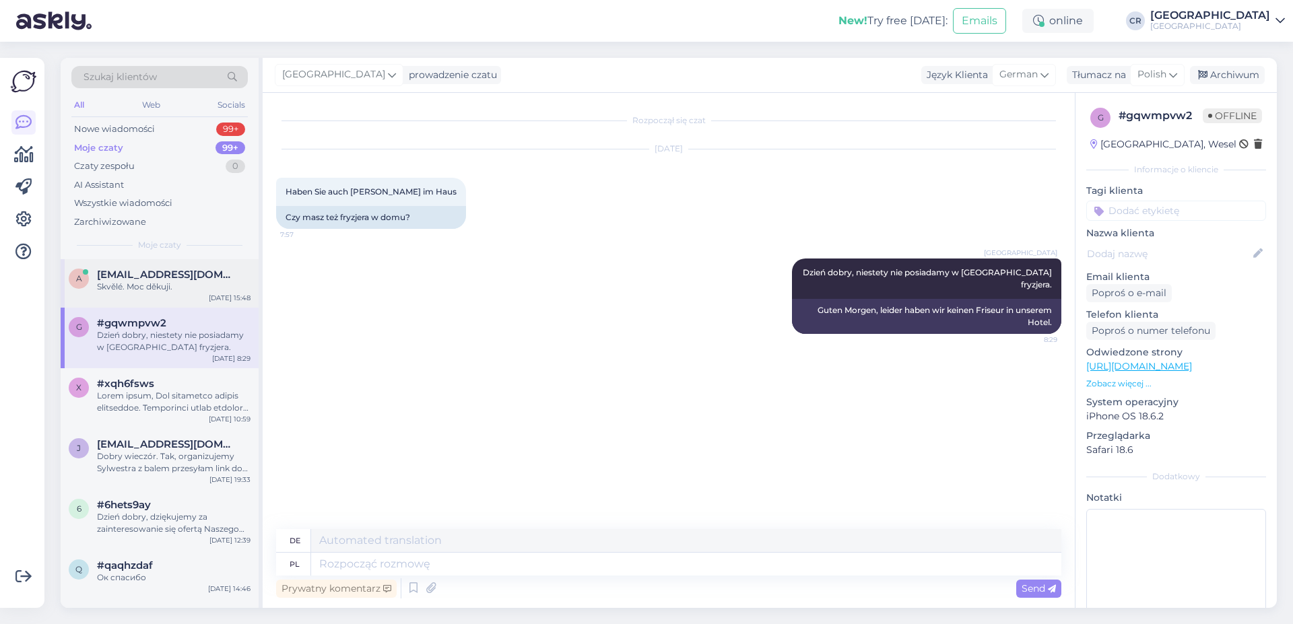
click at [156, 273] on span "[EMAIL_ADDRESS][DOMAIN_NAME]" at bounding box center [167, 275] width 140 height 12
